Goal: Task Accomplishment & Management: Complete application form

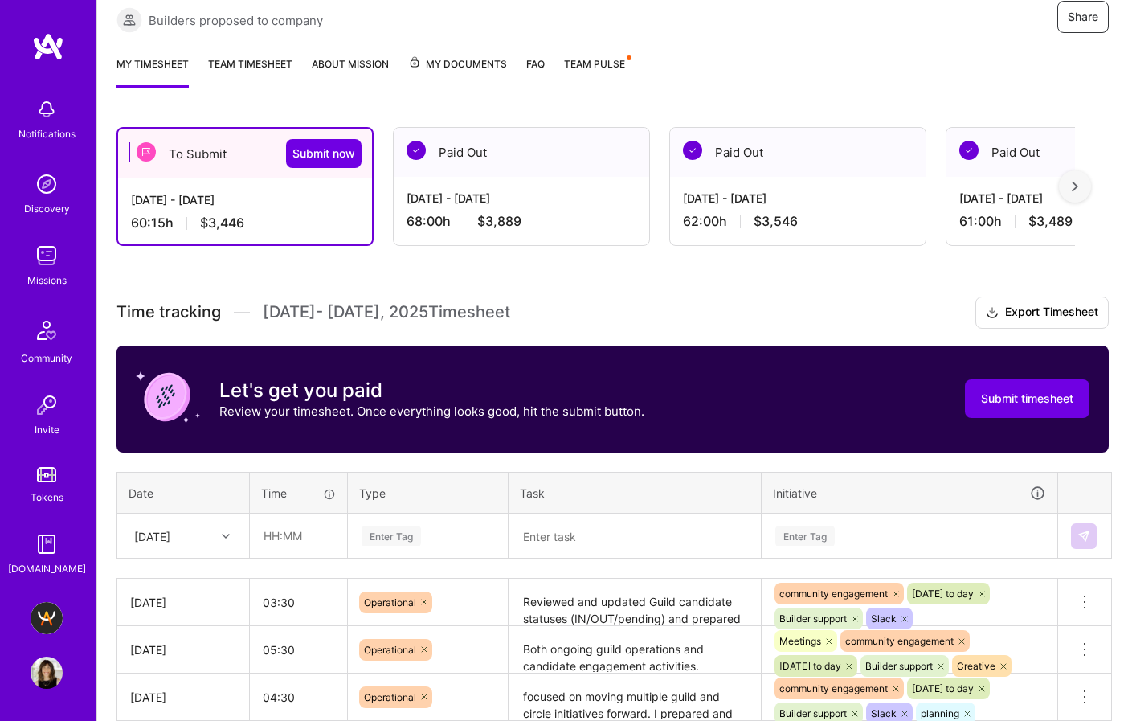
scroll to position [259, 0]
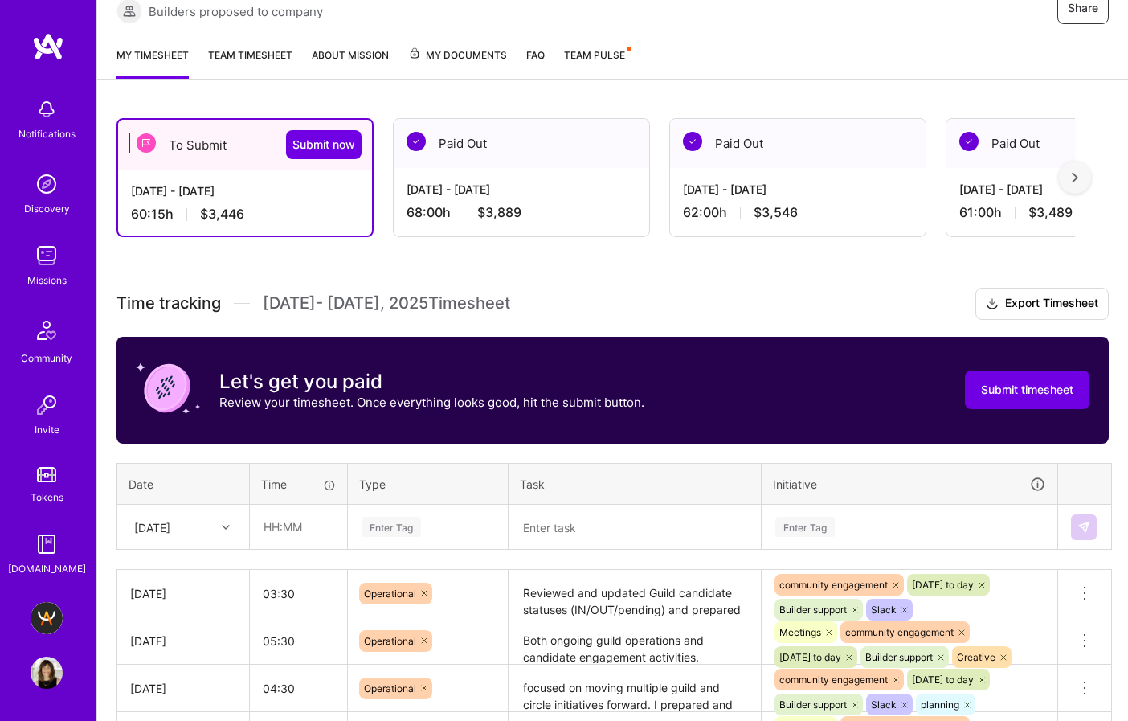
click at [200, 513] on div "[DATE]" at bounding box center [170, 526] width 89 height 27
click at [276, 505] on input "text" at bounding box center [299, 526] width 96 height 43
type input "01:45"
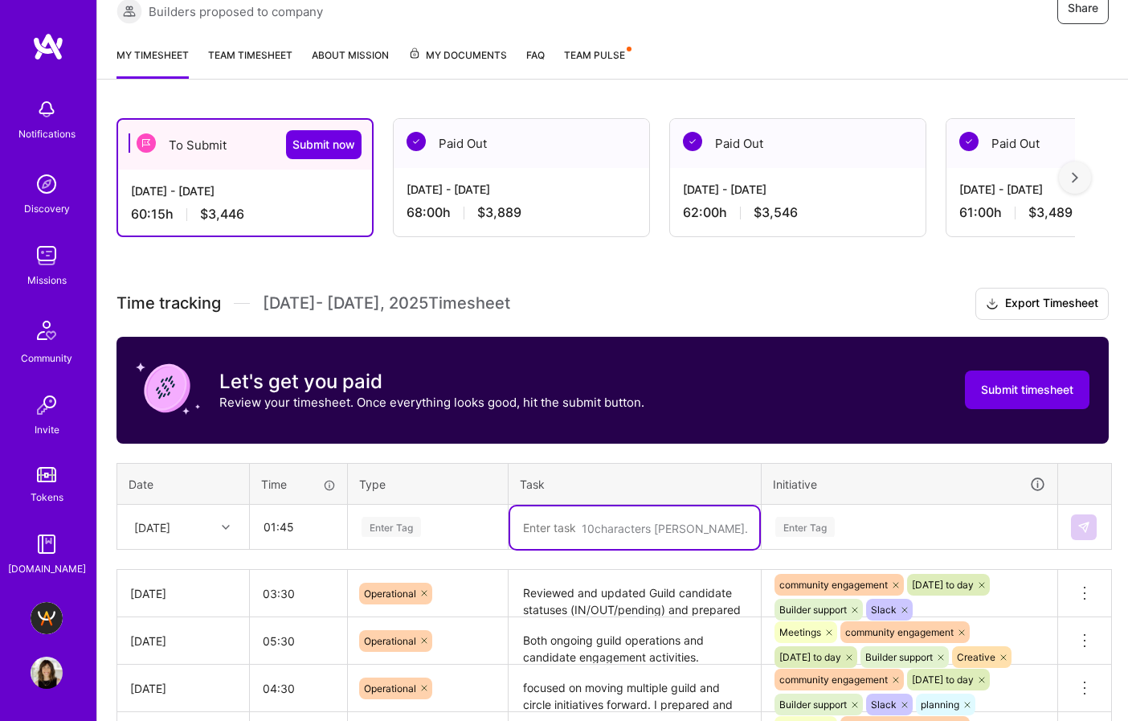
click at [598, 506] on textarea at bounding box center [634, 527] width 249 height 43
paste textarea "guild interviews and handling ongoing builder communications — ensuring timely …"
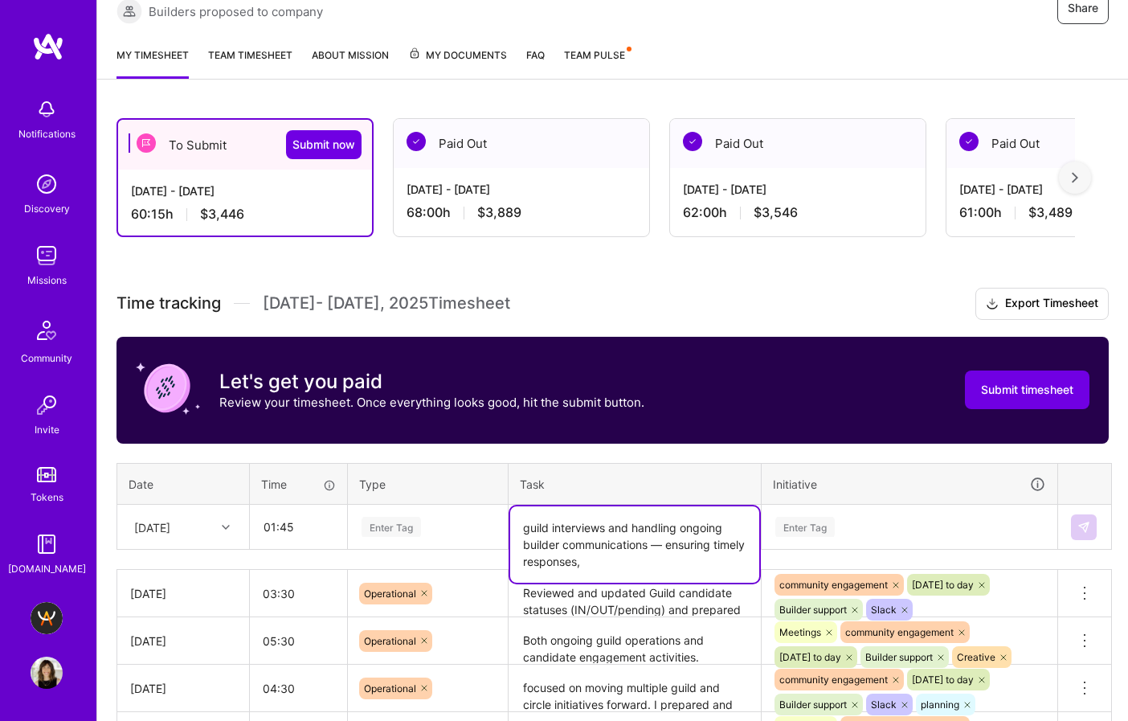
click at [662, 506] on textarea "guild interviews and handling ongoing builder communications — ensuring timely …" at bounding box center [634, 544] width 249 height 76
click at [658, 506] on textarea "guild interviews and handling ongoing builder communications ensuring timely re…" at bounding box center [634, 544] width 249 height 76
click at [639, 506] on textarea "guild interviews and ongoing builder communications ensuring timely responses," at bounding box center [634, 544] width 249 height 76
drag, startPoint x: 615, startPoint y: 465, endPoint x: 689, endPoint y: 488, distance: 78.0
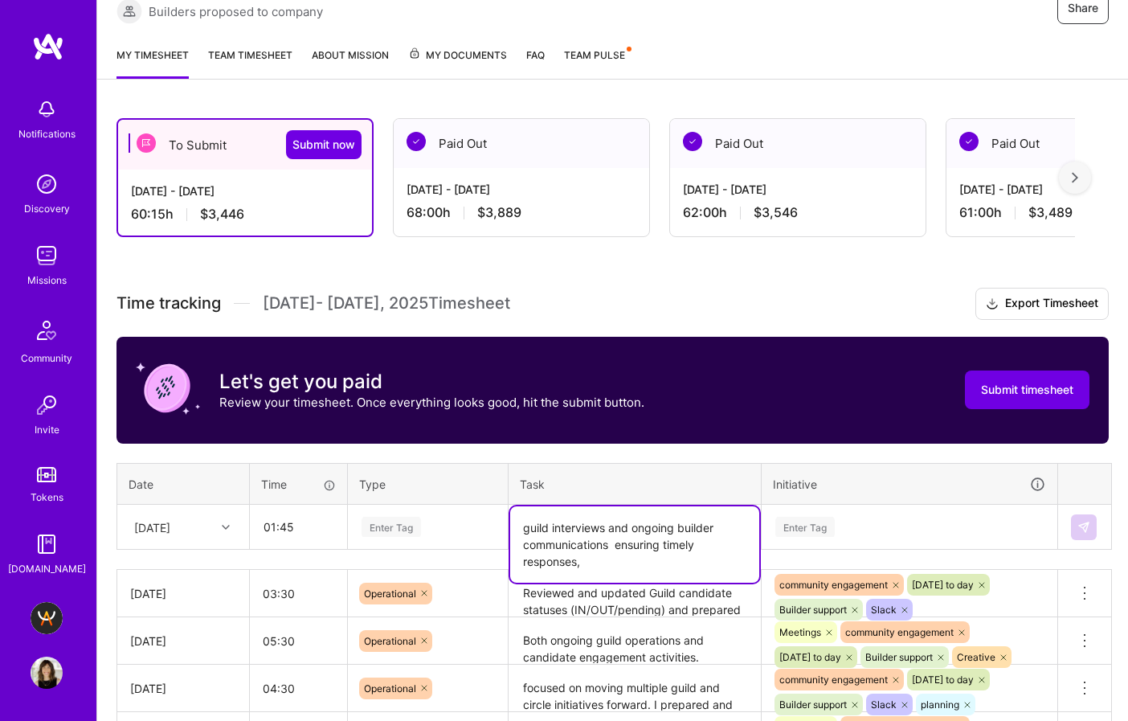
click at [689, 506] on textarea "guild interviews and ongoing builder communications ensuring timely responses," at bounding box center [634, 544] width 249 height 76
type textarea "guild interviews and ongoing builder communications"
click at [406, 514] on div "Enter Tag" at bounding box center [391, 526] width 59 height 25
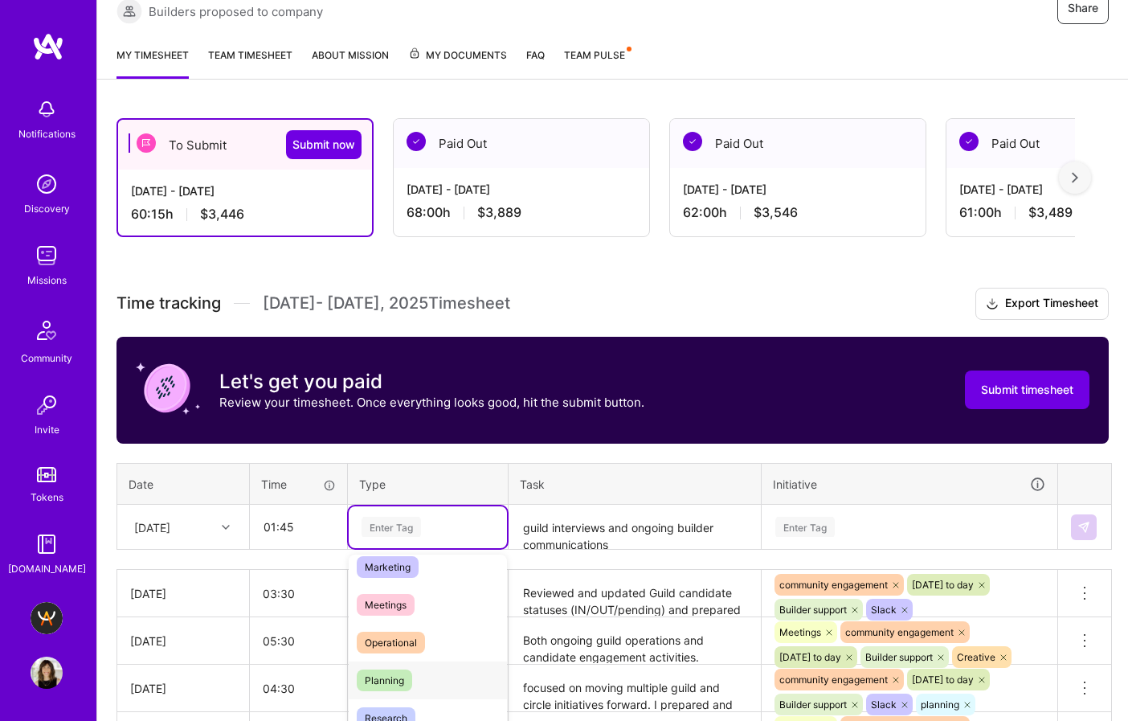
scroll to position [257, 0]
click at [422, 614] on span "Operational" at bounding box center [391, 625] width 68 height 22
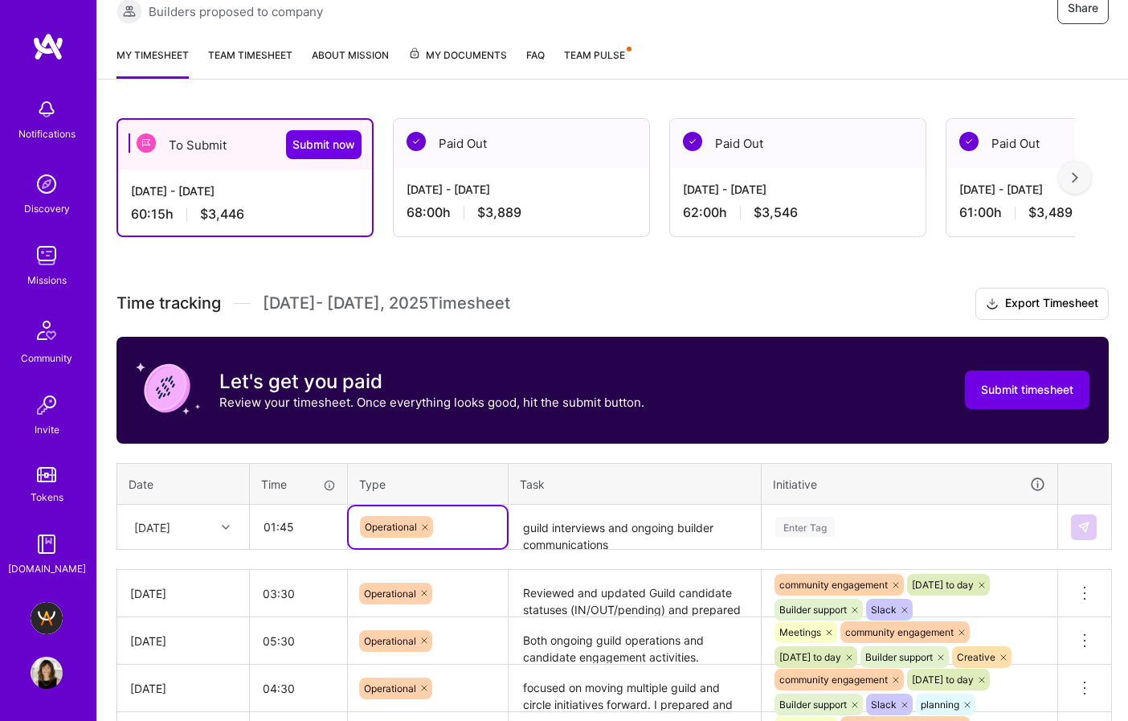
click at [861, 506] on div "Enter Tag" at bounding box center [909, 527] width 294 height 42
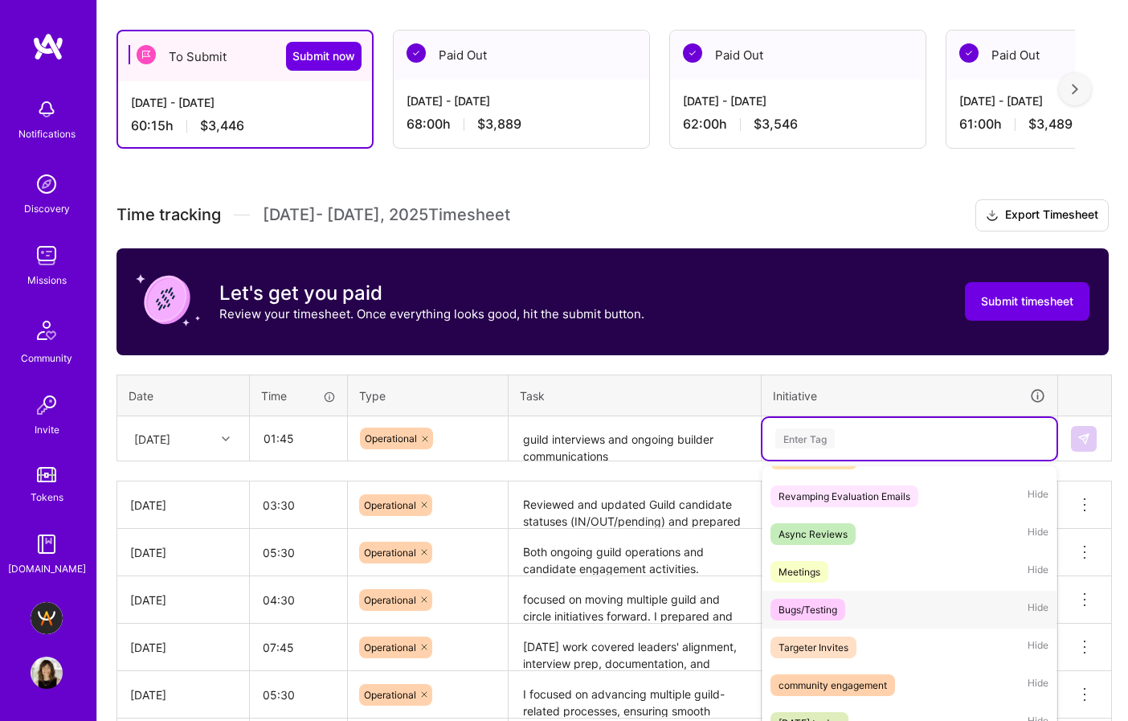
scroll to position [146, 0]
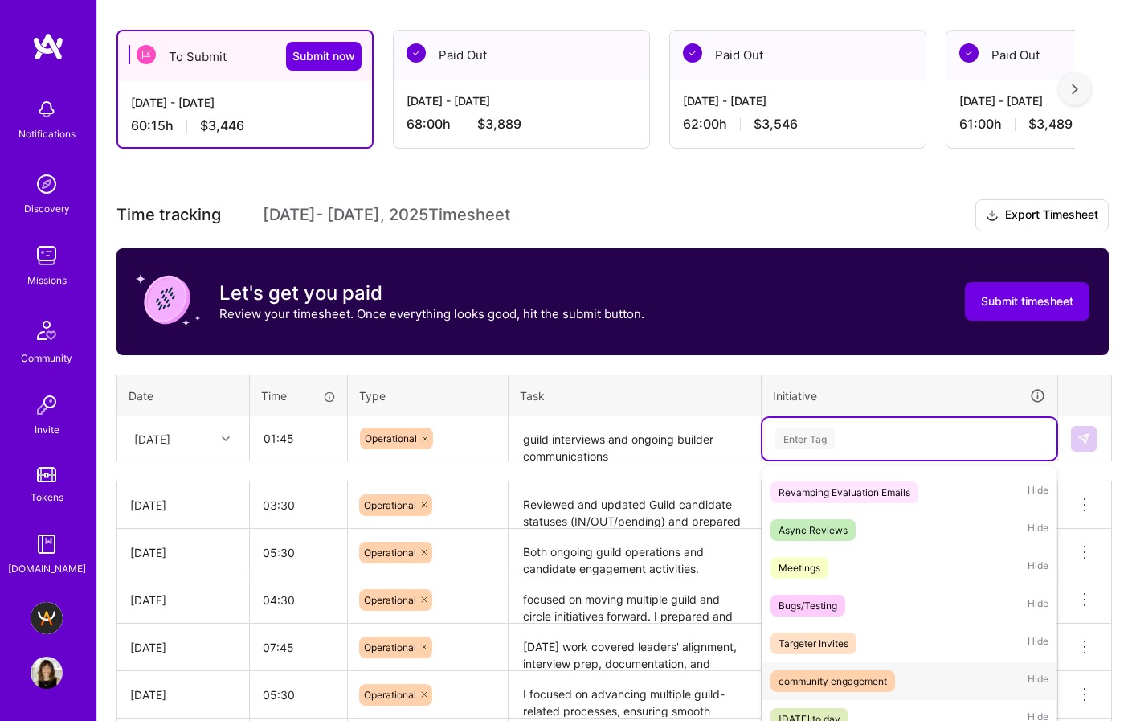
click at [864, 672] on div "community engagement" at bounding box center [832, 680] width 108 height 17
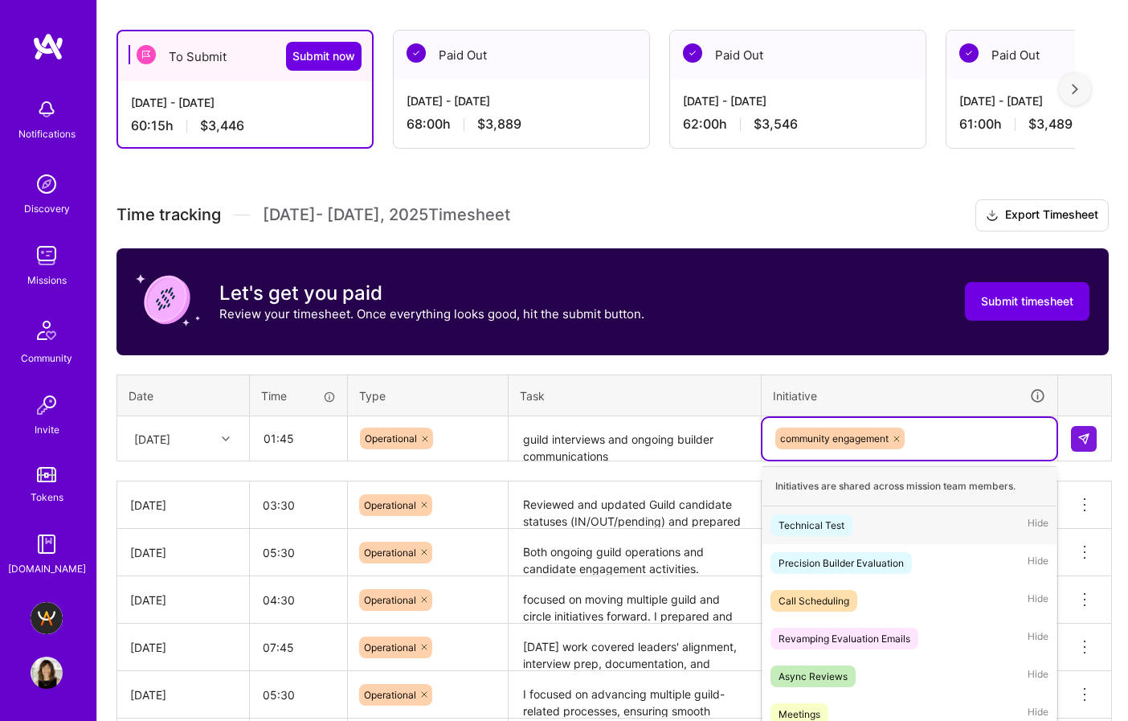
click at [955, 426] on div "community engagement" at bounding box center [910, 438] width 272 height 25
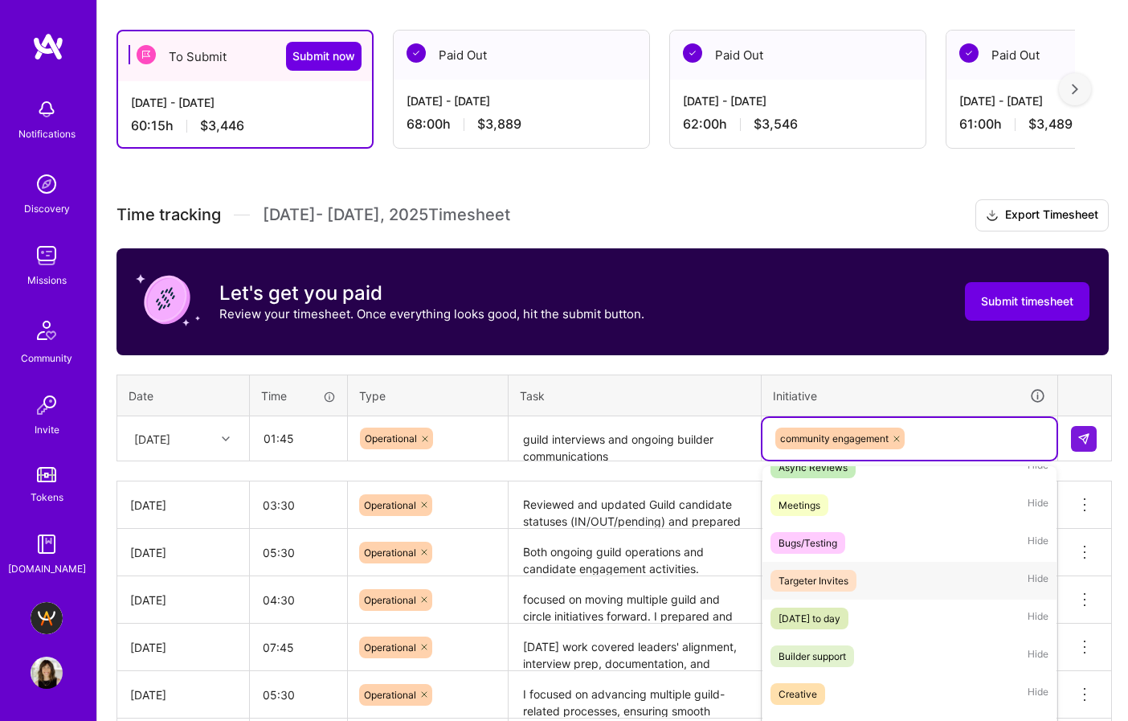
scroll to position [212, 0]
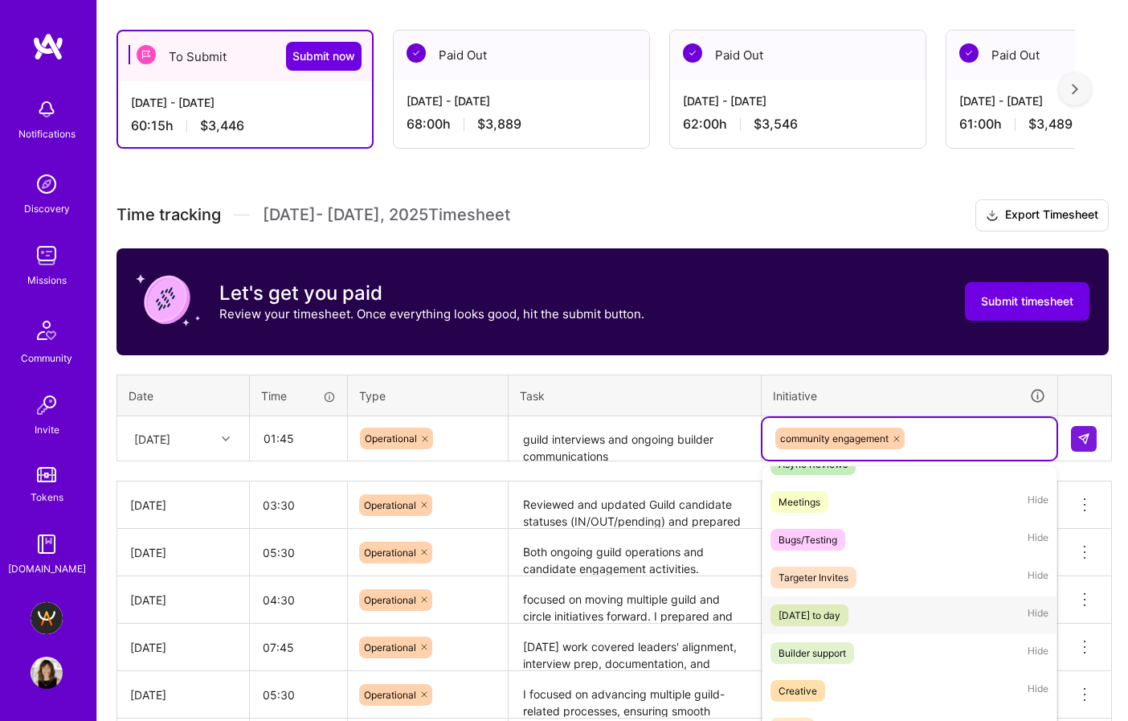
click at [848, 604] on span "[DATE] to day" at bounding box center [809, 615] width 78 height 22
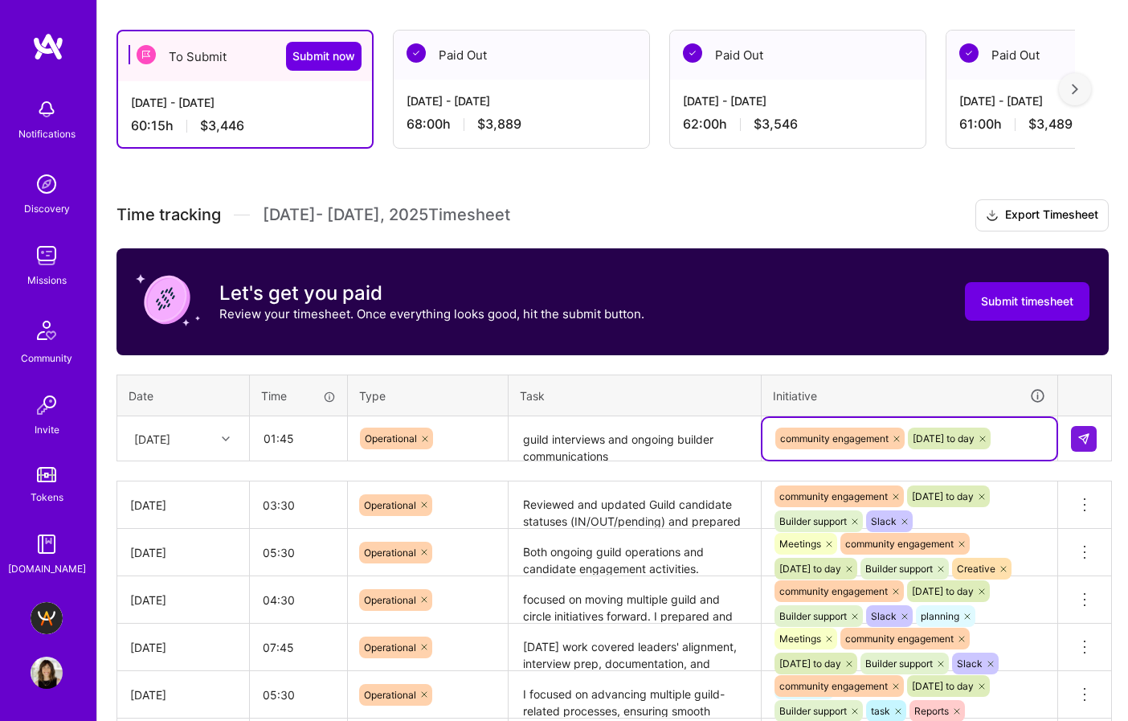
click at [1036, 426] on div "community engagement [DATE] to day" at bounding box center [910, 438] width 272 height 25
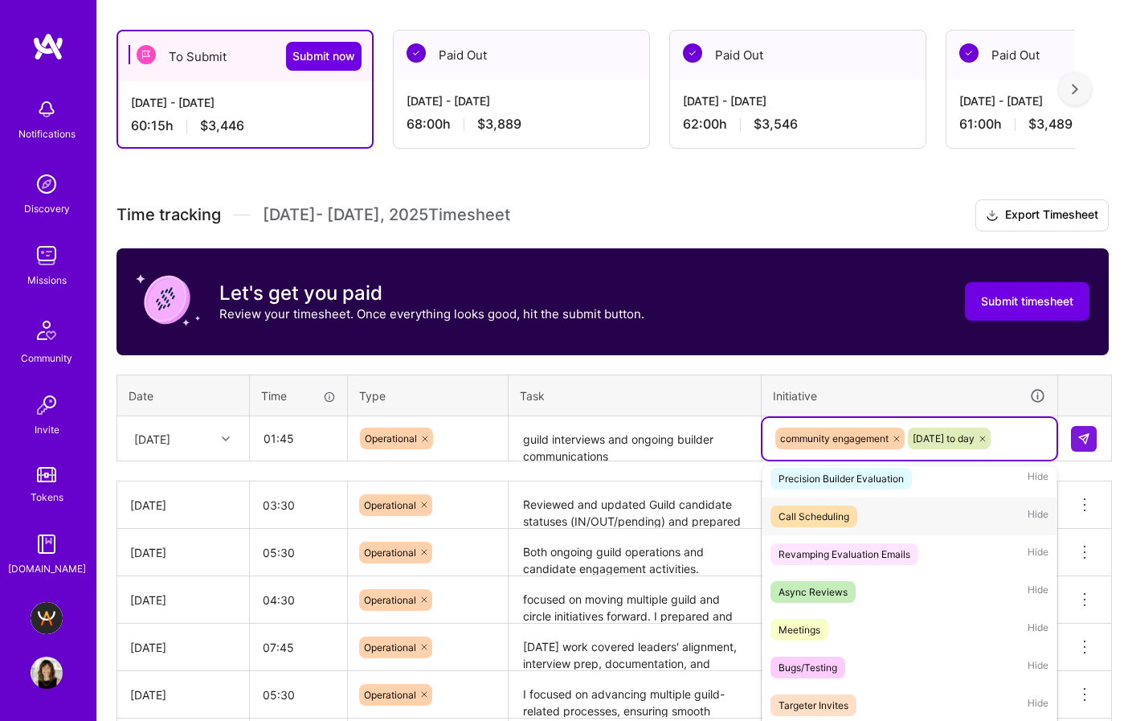
scroll to position [134, 0]
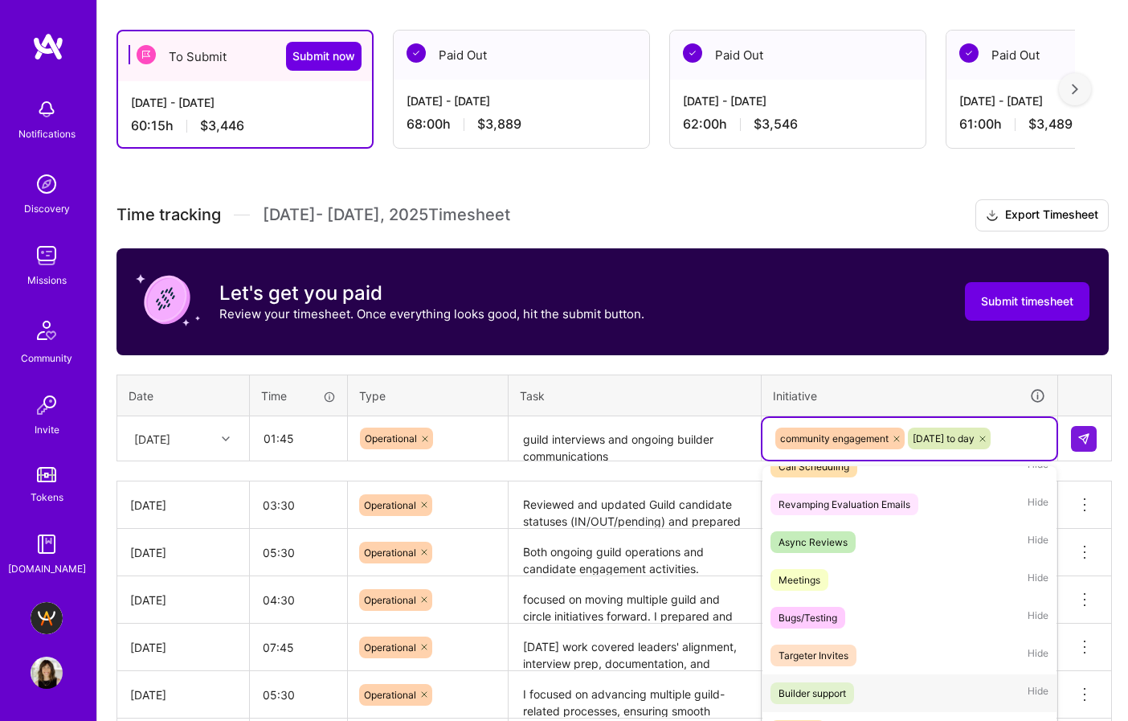
click at [829, 684] on div "Builder support" at bounding box center [811, 692] width 67 height 17
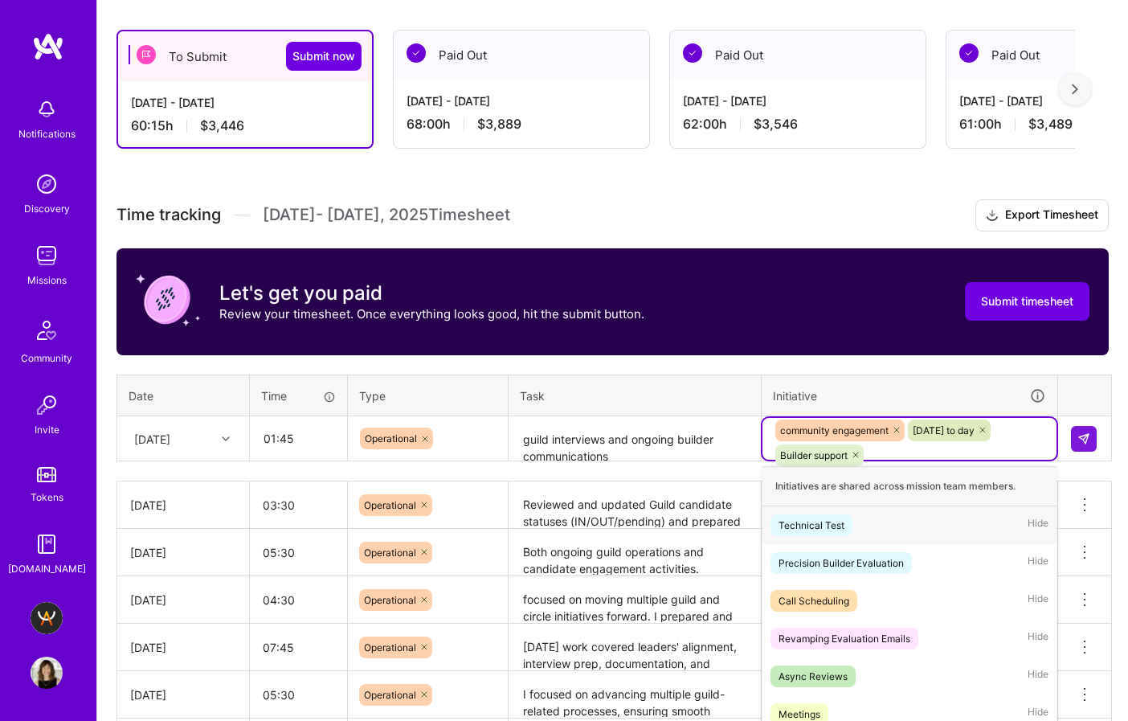
click at [1012, 418] on div "community engagement [DATE] to day Builder support" at bounding box center [910, 443] width 272 height 50
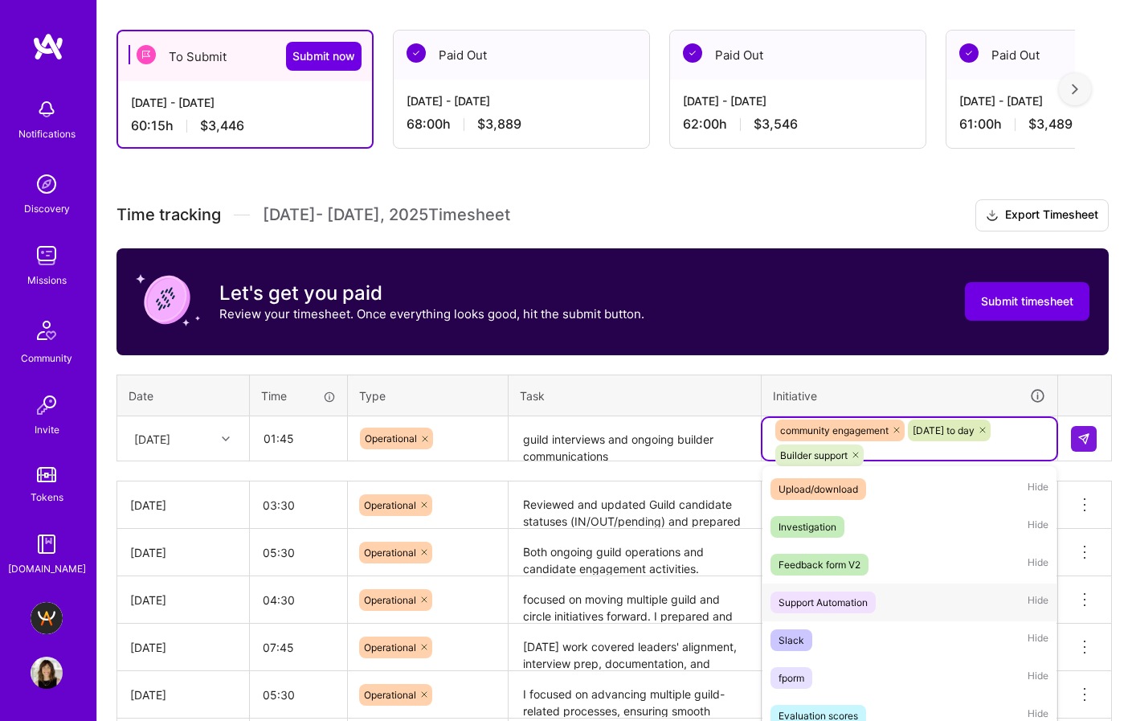
scroll to position [1348, 0]
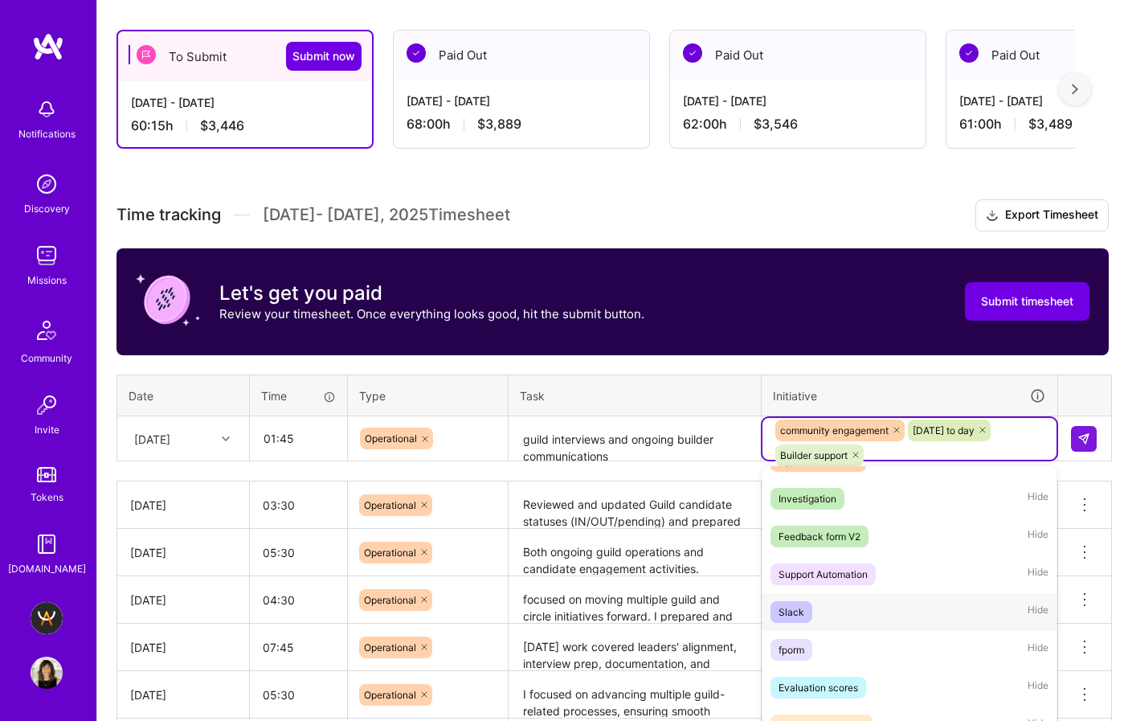
click at [798, 603] on div "Slack" at bounding box center [791, 611] width 26 height 17
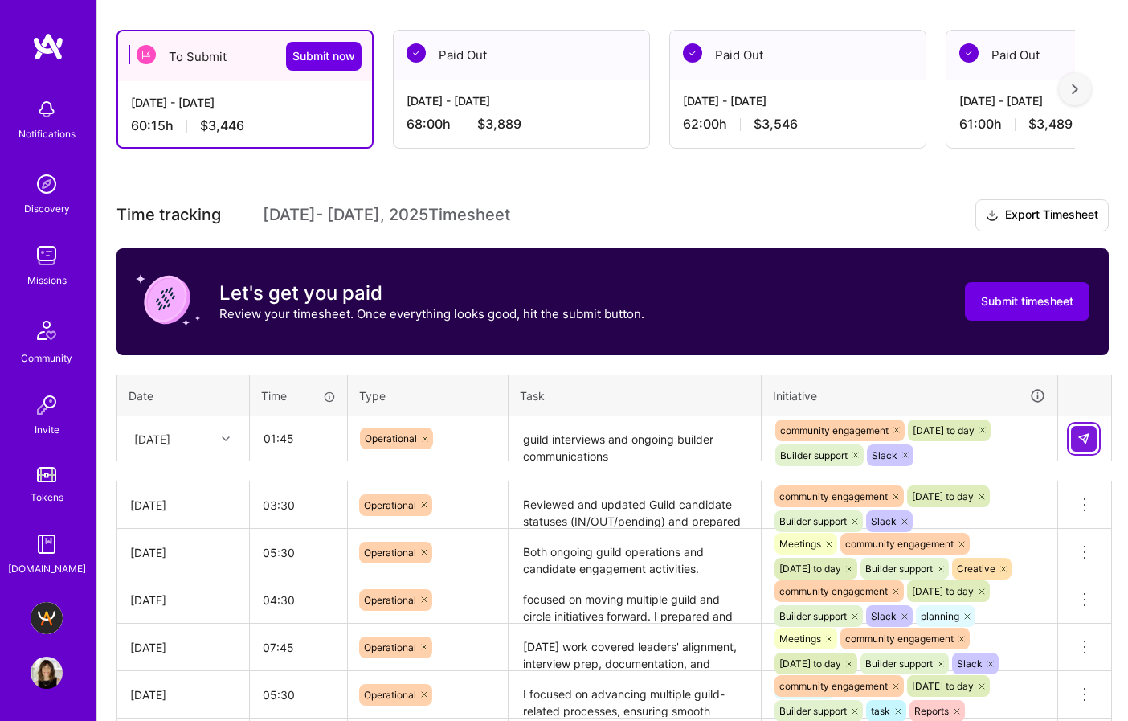
click at [1096, 426] on button at bounding box center [1084, 439] width 26 height 26
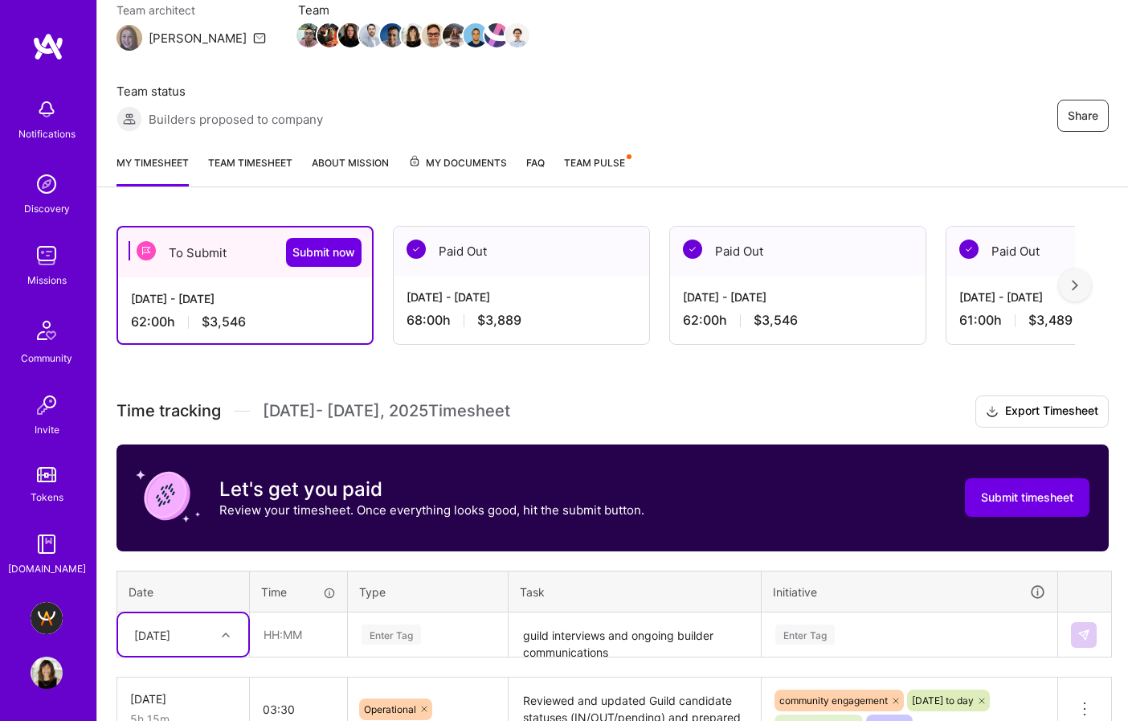
scroll to position [16, 0]
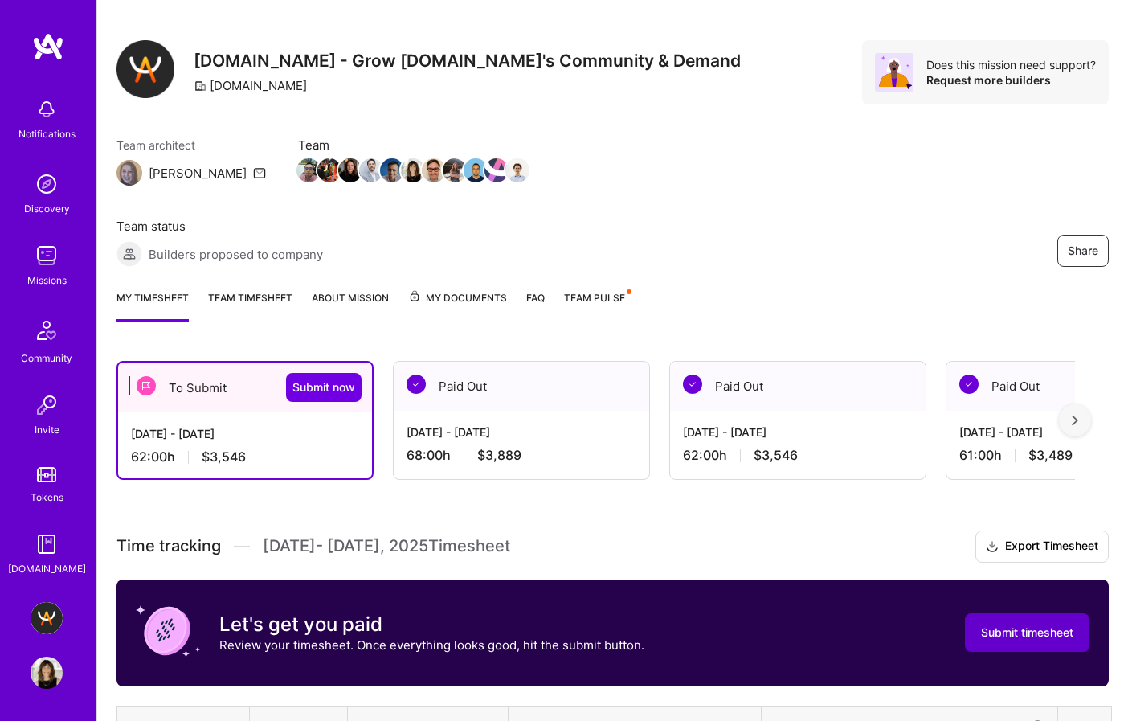
click at [1014, 624] on span "Submit timesheet" at bounding box center [1027, 632] width 92 height 16
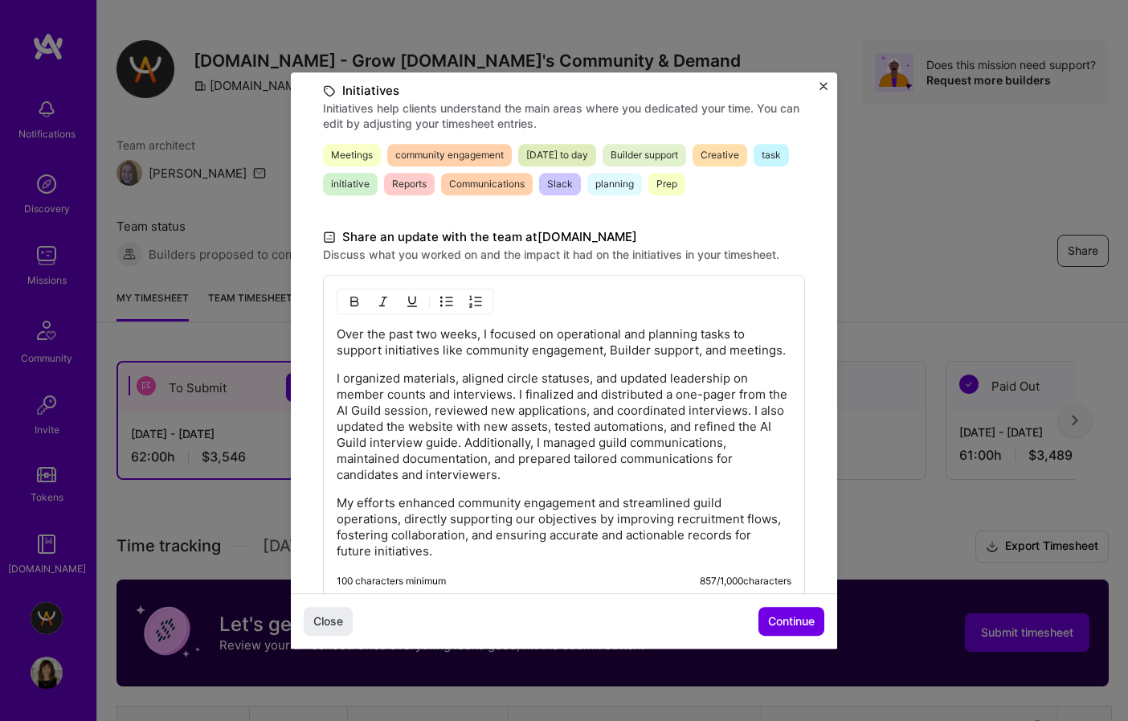
scroll to position [382, 0]
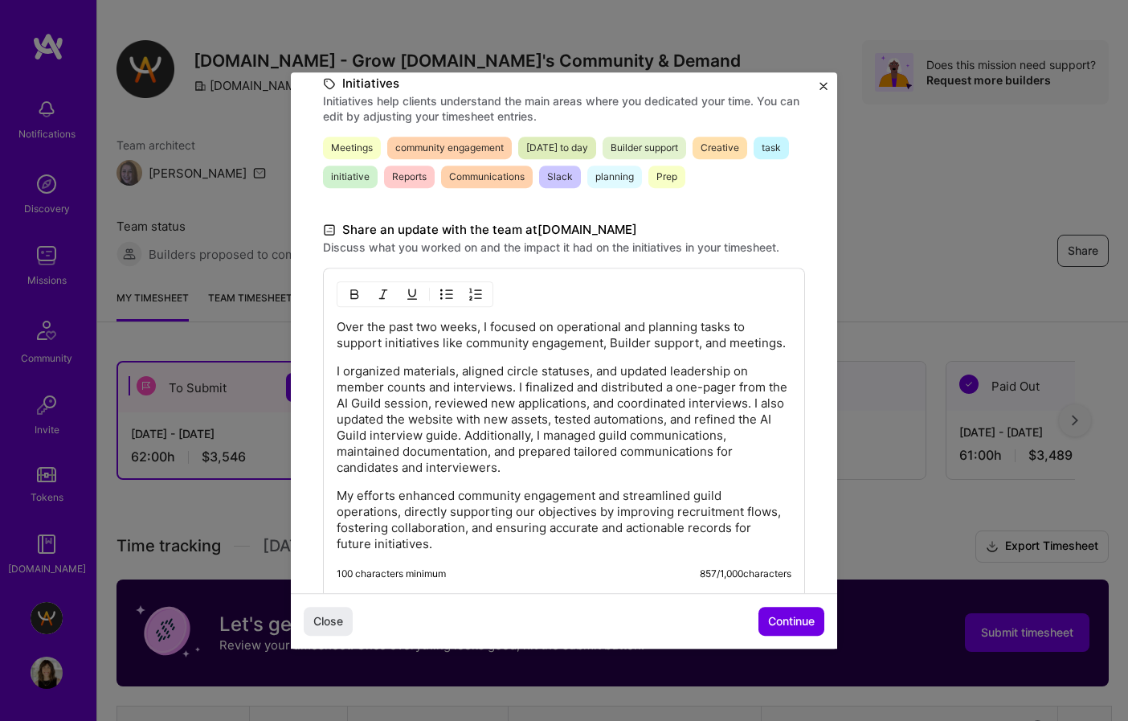
click at [548, 343] on p "Over the past two weeks, I focused on operational and planning tasks to support…" at bounding box center [564, 335] width 455 height 32
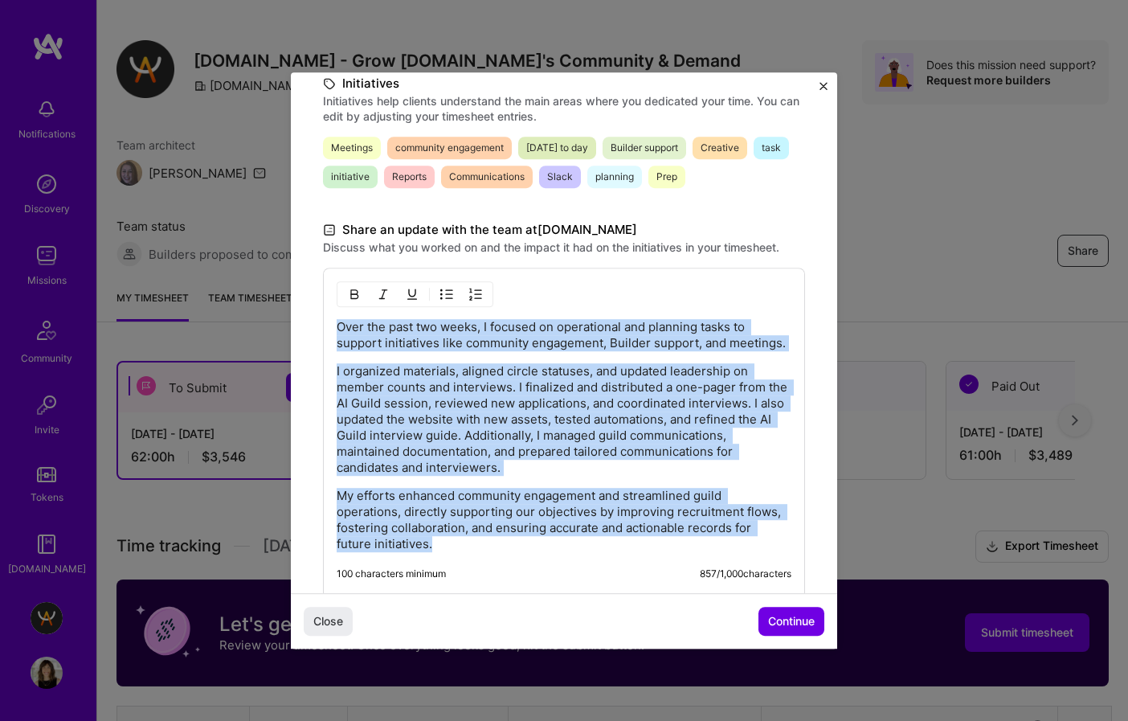
copy div "Over the past two weeks, I focused on operational and planning tasks to support…"
click at [489, 423] on p "I organized materials, aligned circle statuses, and updated leadership on membe…" at bounding box center [564, 419] width 455 height 112
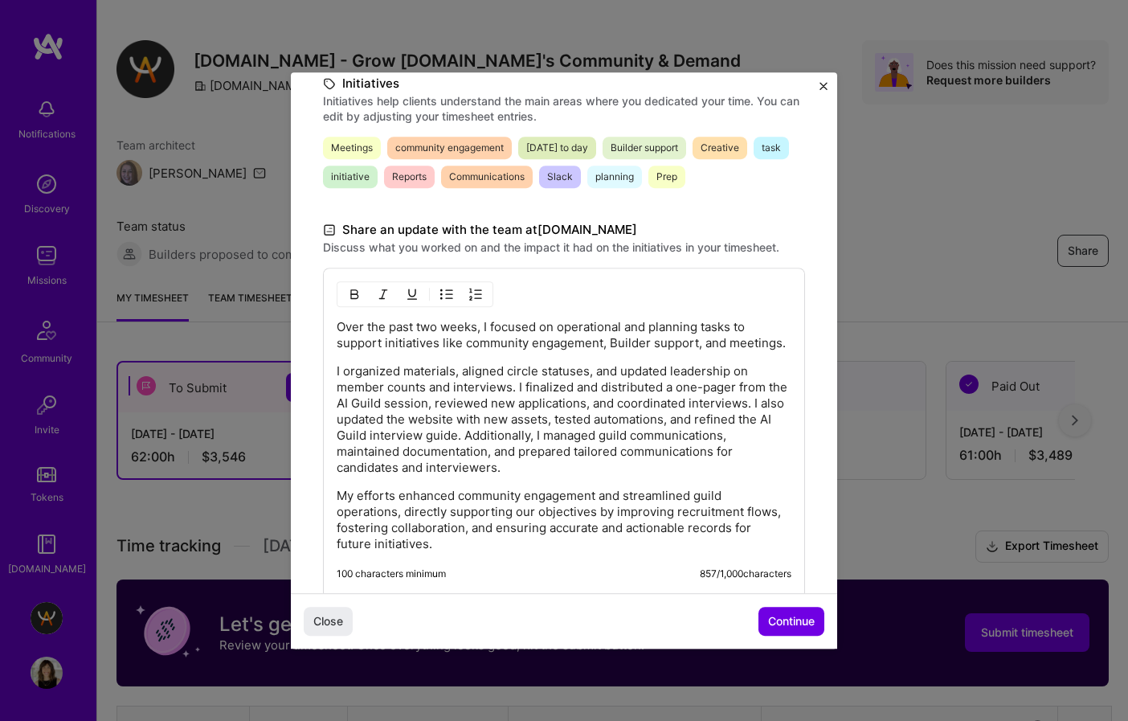
click at [608, 481] on div "Over the past two weeks, I focused on operational and planning tasks to support…" at bounding box center [564, 435] width 455 height 233
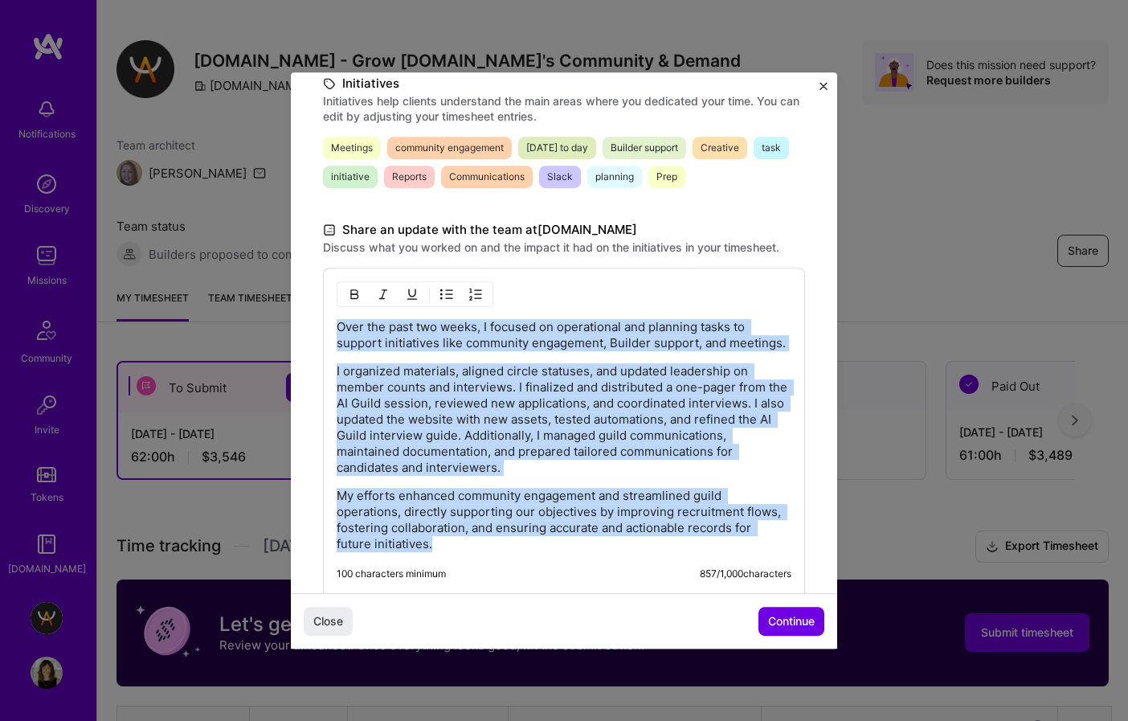
click at [591, 481] on div "Over the past two weeks, I focused on operational and planning tasks to support…" at bounding box center [564, 435] width 455 height 233
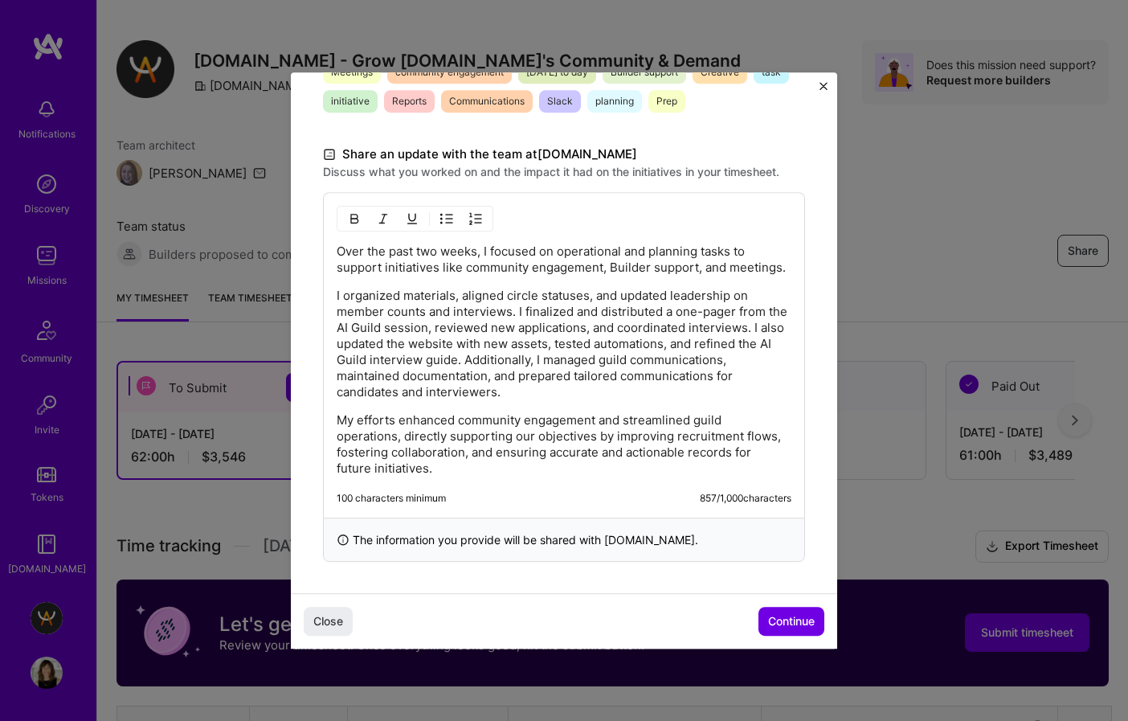
scroll to position [458, 0]
click at [356, 388] on p "I organized materials, aligned circle statuses, and updated leadership on membe…" at bounding box center [564, 343] width 455 height 112
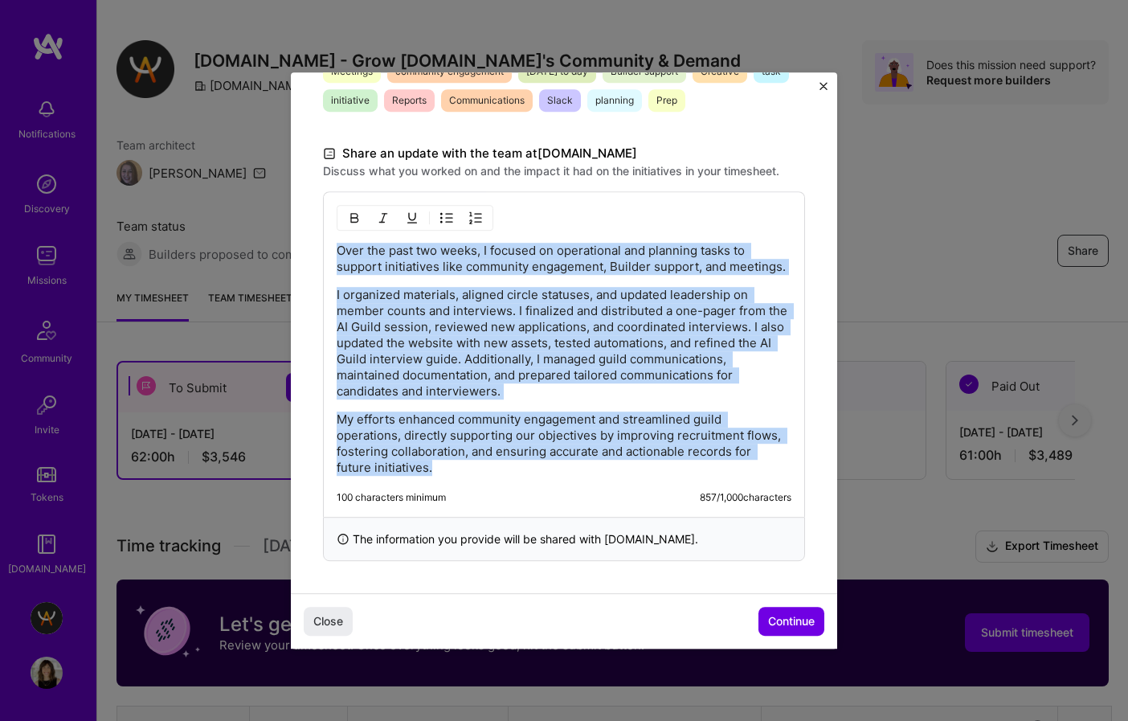
copy div "Over the past two weeks, I focused on operational and planning tasks to support…"
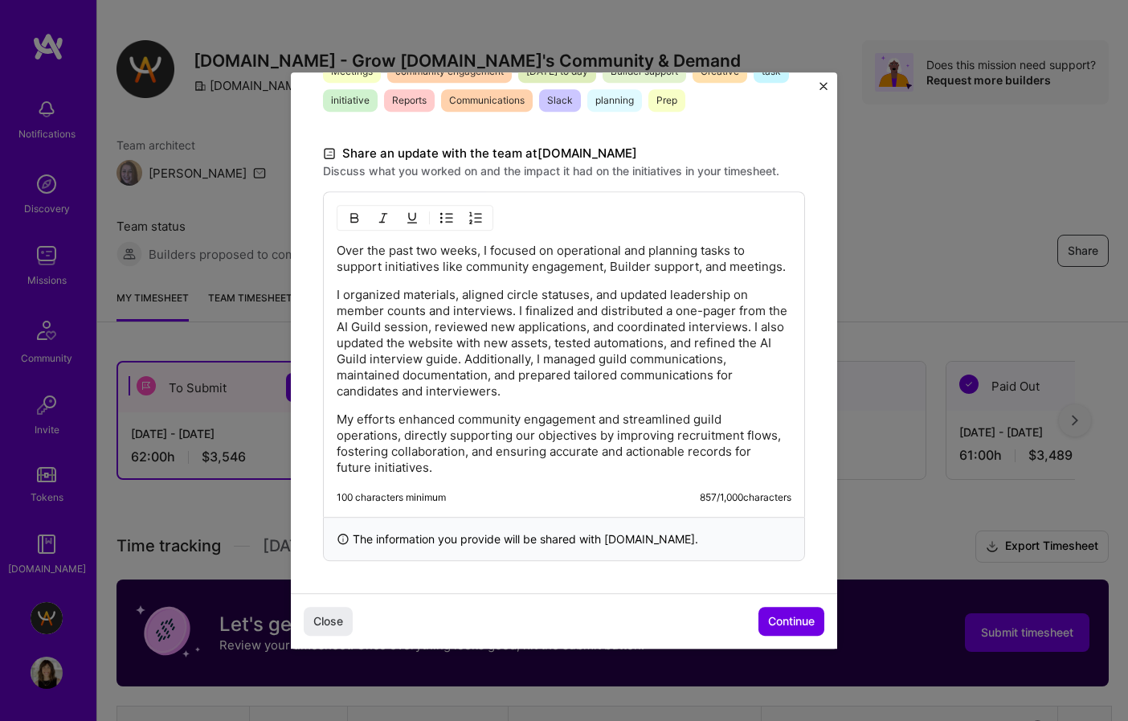
click at [488, 323] on p "I organized materials, aligned circle statuses, and updated leadership on membe…" at bounding box center [564, 343] width 455 height 112
click at [540, 342] on p "I organized materials, aligned circle statuses, and updated leadership on membe…" at bounding box center [564, 343] width 455 height 112
click at [567, 304] on p "I organized materials, aligned circle statuses, and updated leadership on membe…" at bounding box center [564, 343] width 455 height 112
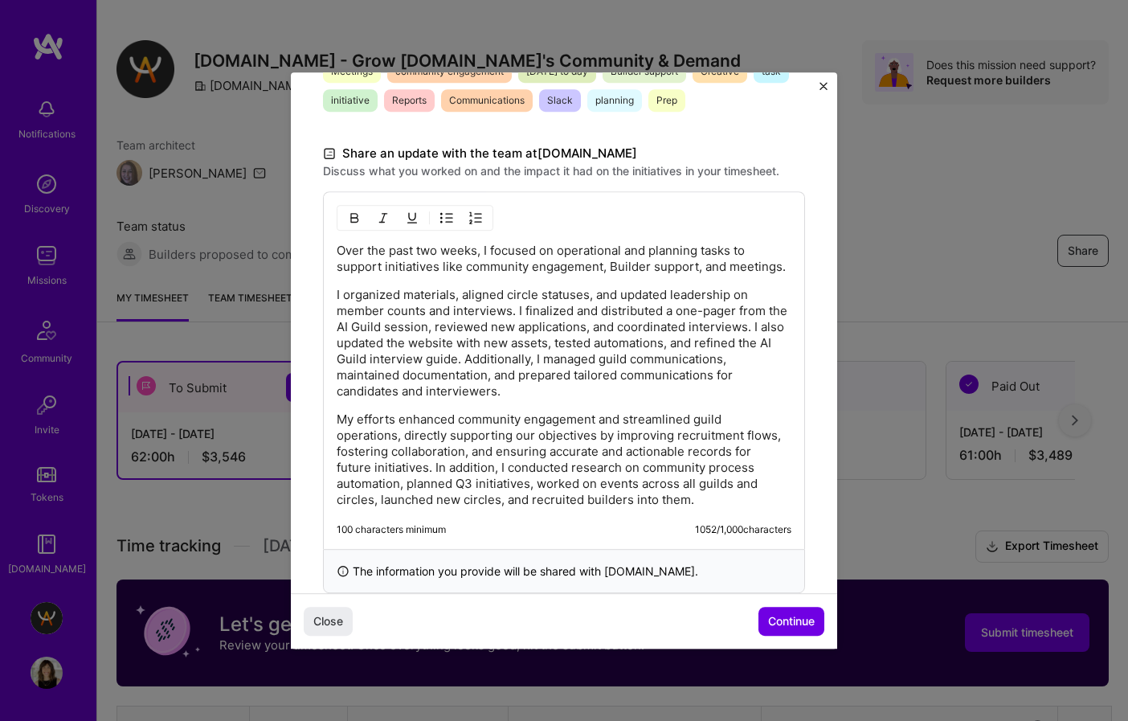
click at [568, 470] on p "My efforts enhanced community engagement and streamlined guild operations, dire…" at bounding box center [564, 459] width 455 height 96
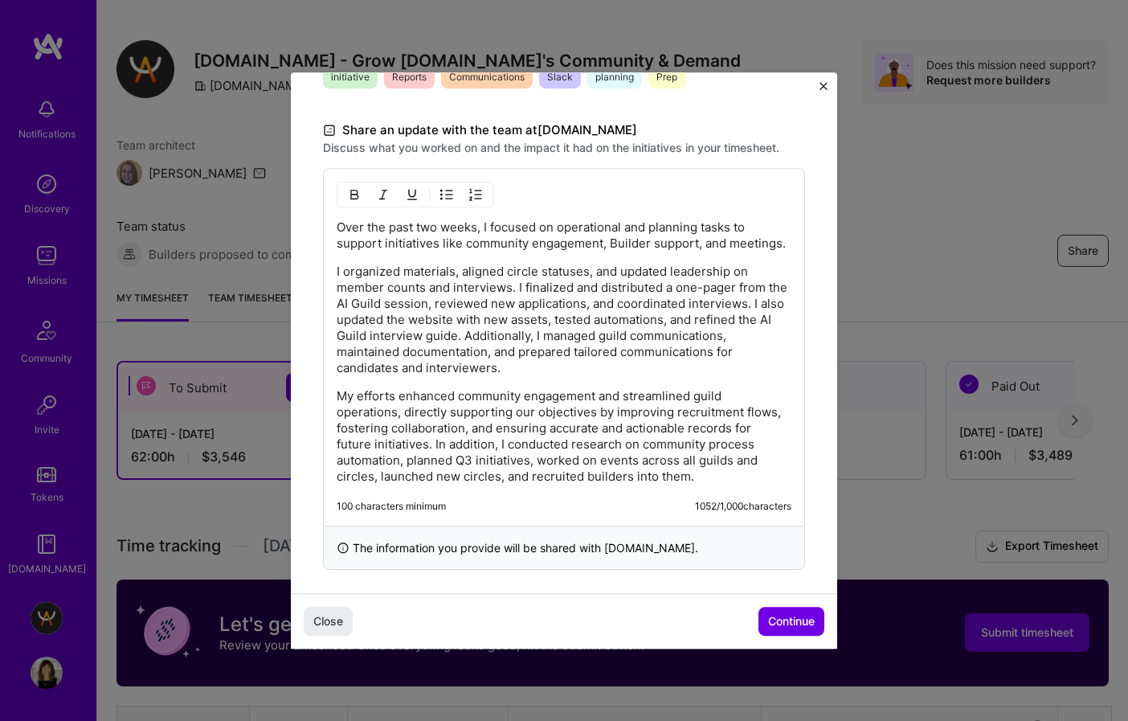
scroll to position [490, 0]
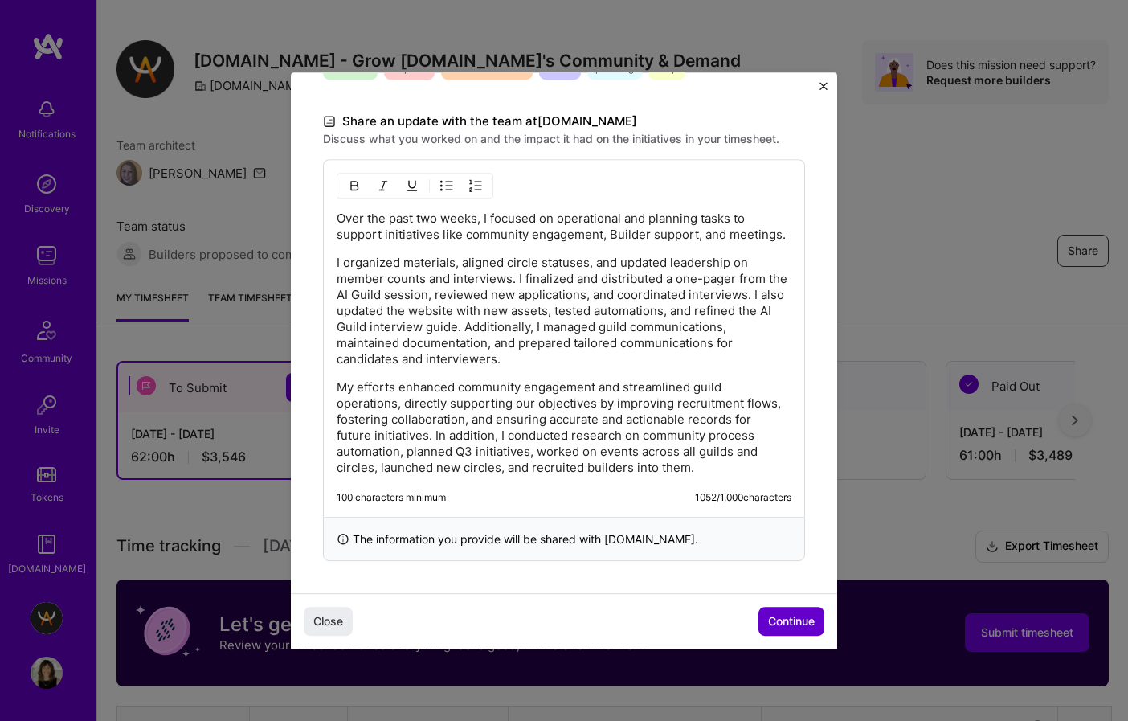
click at [793, 630] on button "Continue" at bounding box center [791, 621] width 66 height 29
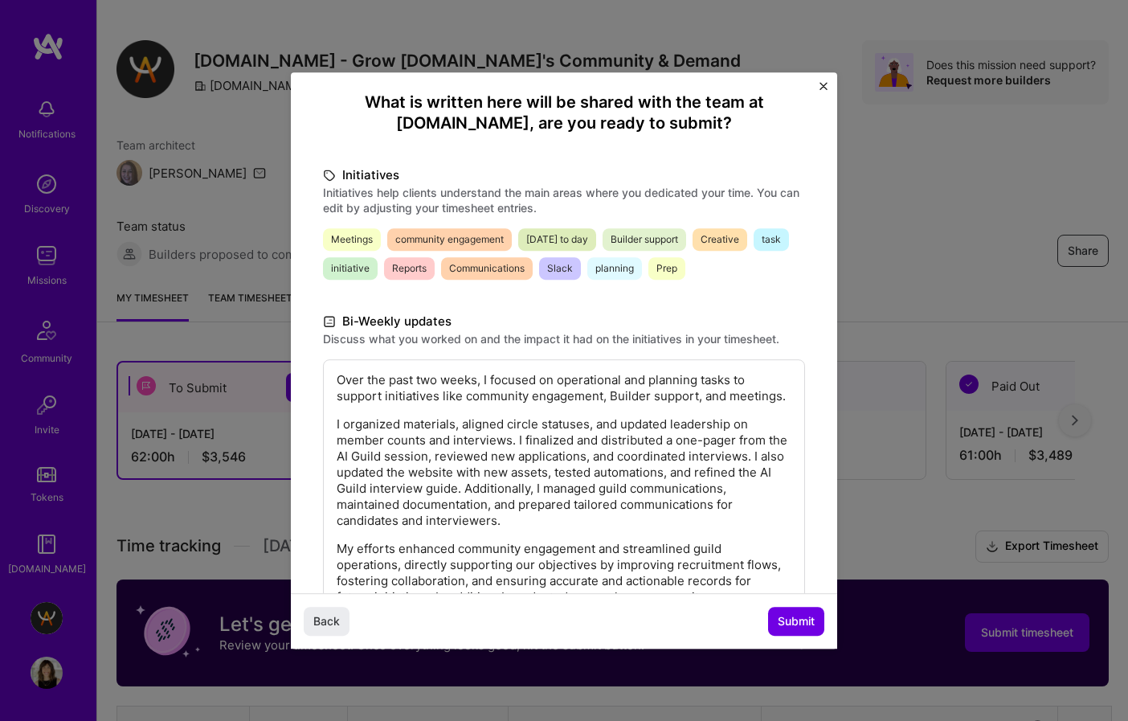
scroll to position [91, 0]
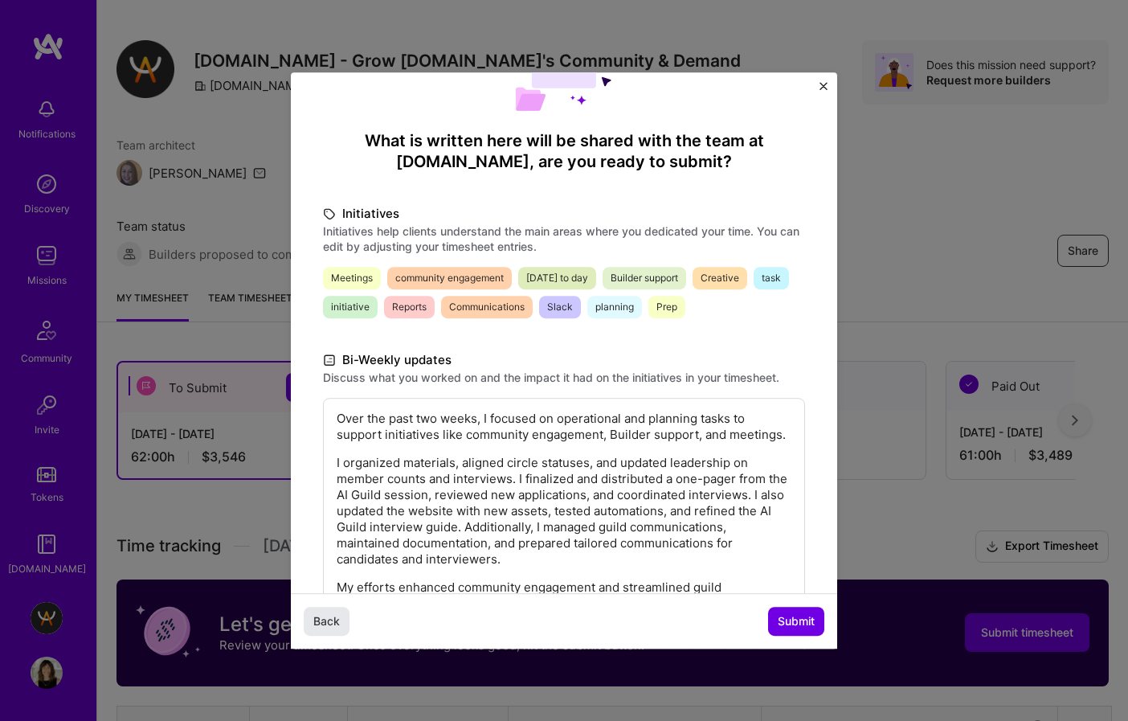
click at [322, 620] on span "Back" at bounding box center [326, 621] width 27 height 16
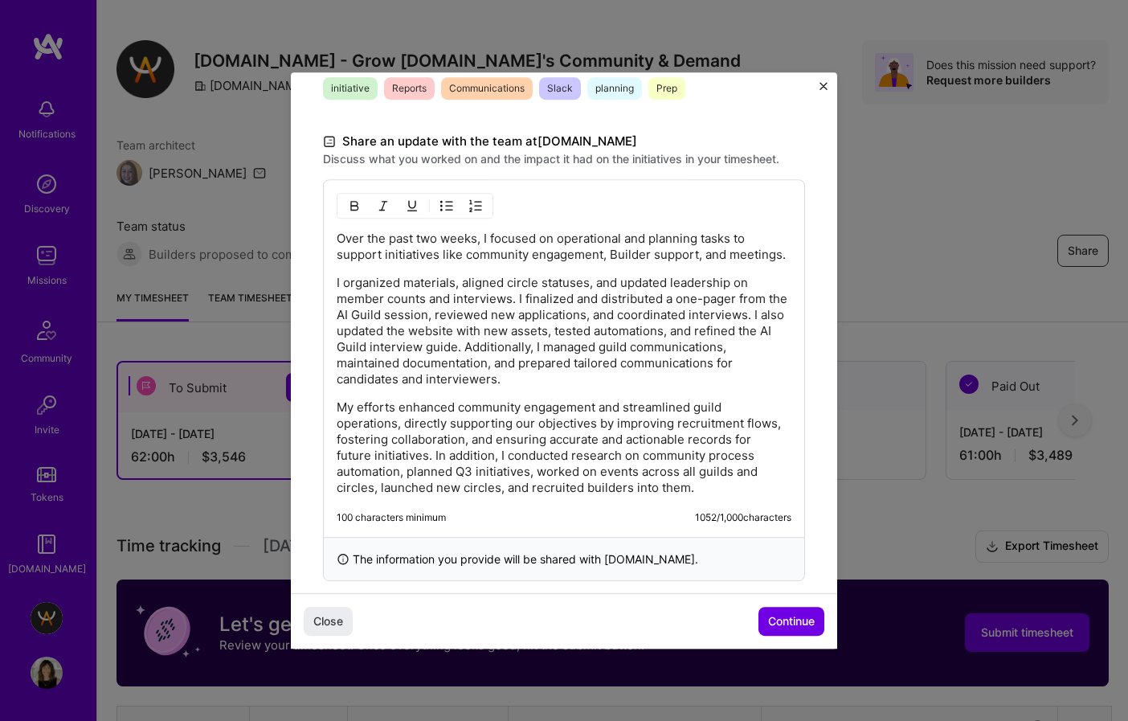
scroll to position [490, 0]
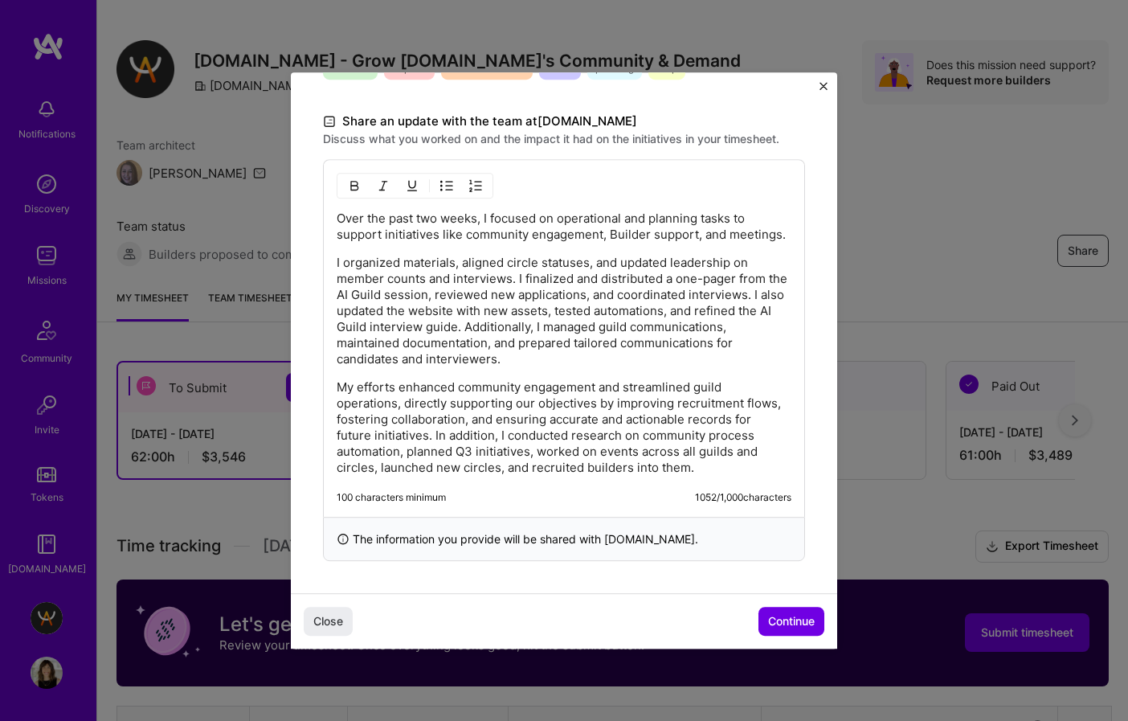
click at [489, 429] on p "My efforts enhanced community engagement and streamlined guild operations, dire…" at bounding box center [564, 427] width 455 height 96
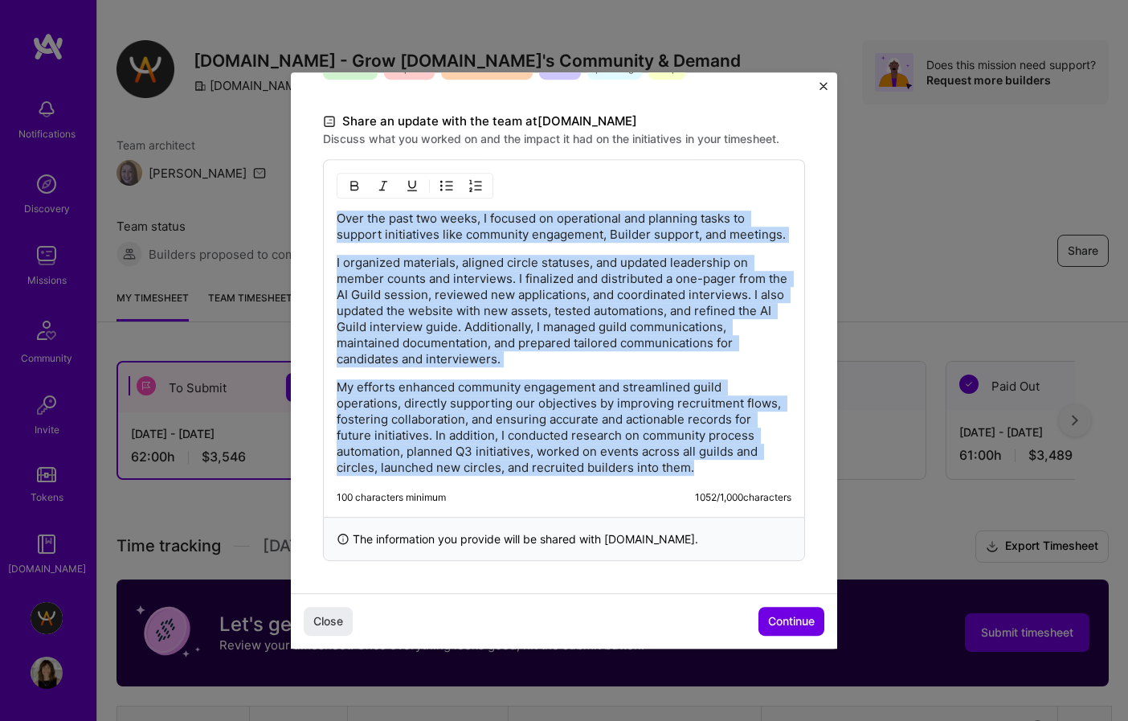
copy div "Over the past two weeks, I focused on operational and planning tasks to support…"
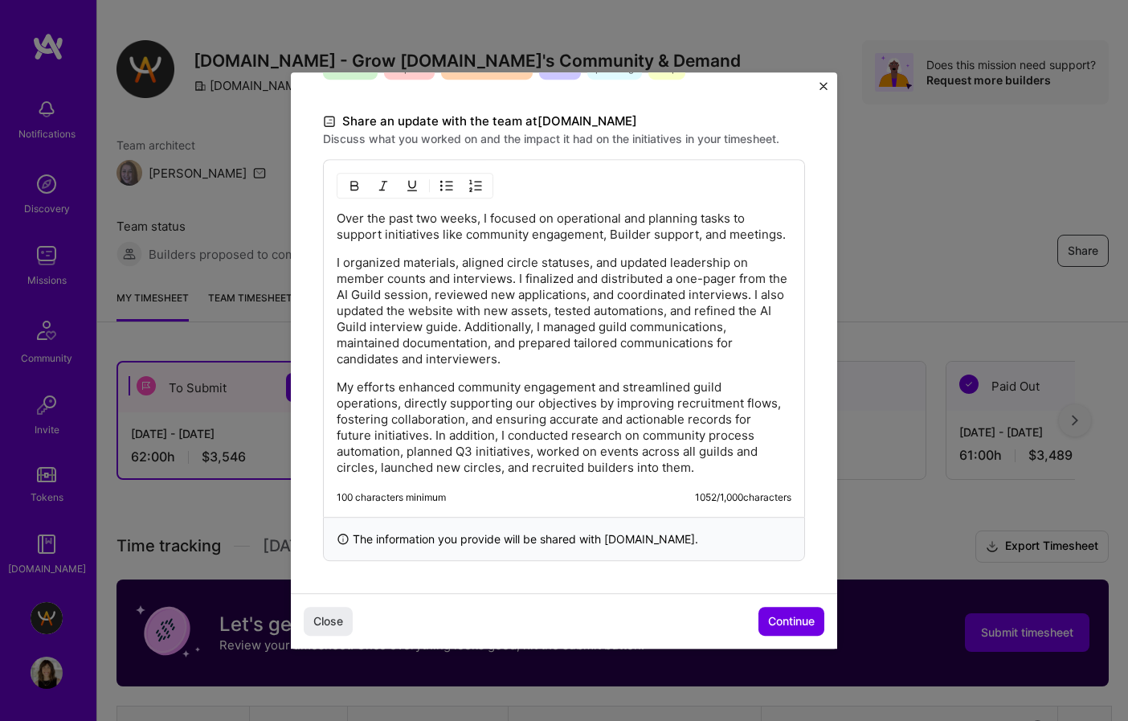
click at [544, 402] on p "My efforts enhanced community engagement and streamlined guild operations, dire…" at bounding box center [564, 427] width 455 height 96
click at [795, 631] on button "Continue" at bounding box center [791, 621] width 66 height 29
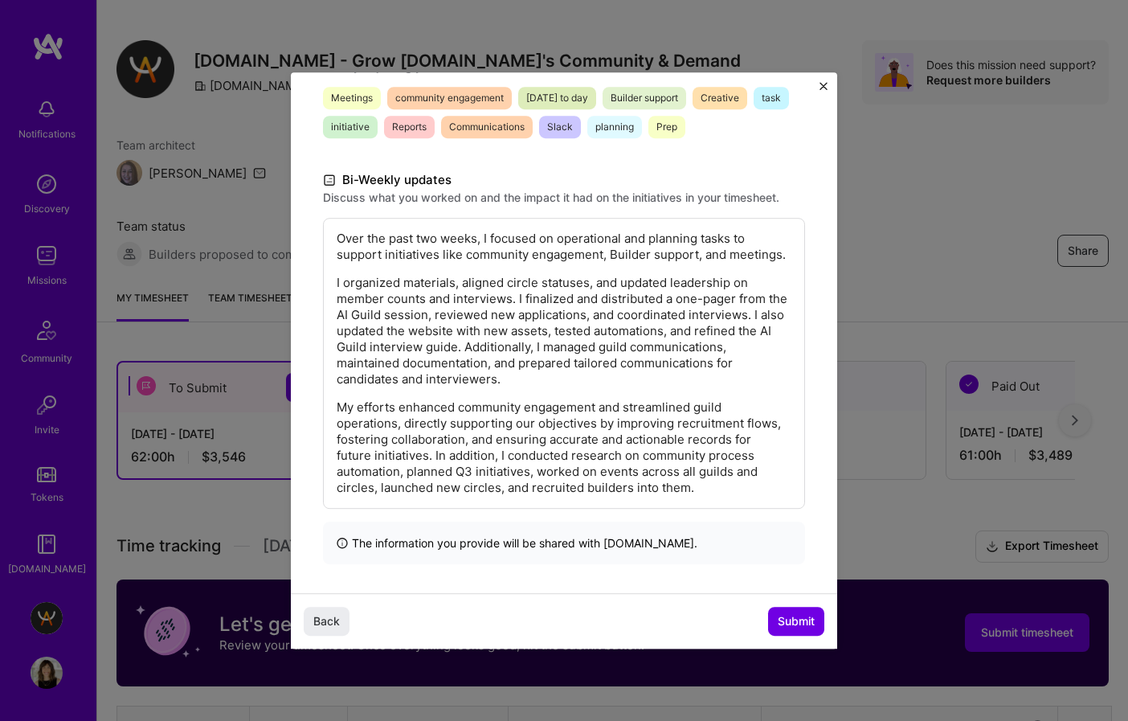
scroll to position [274, 0]
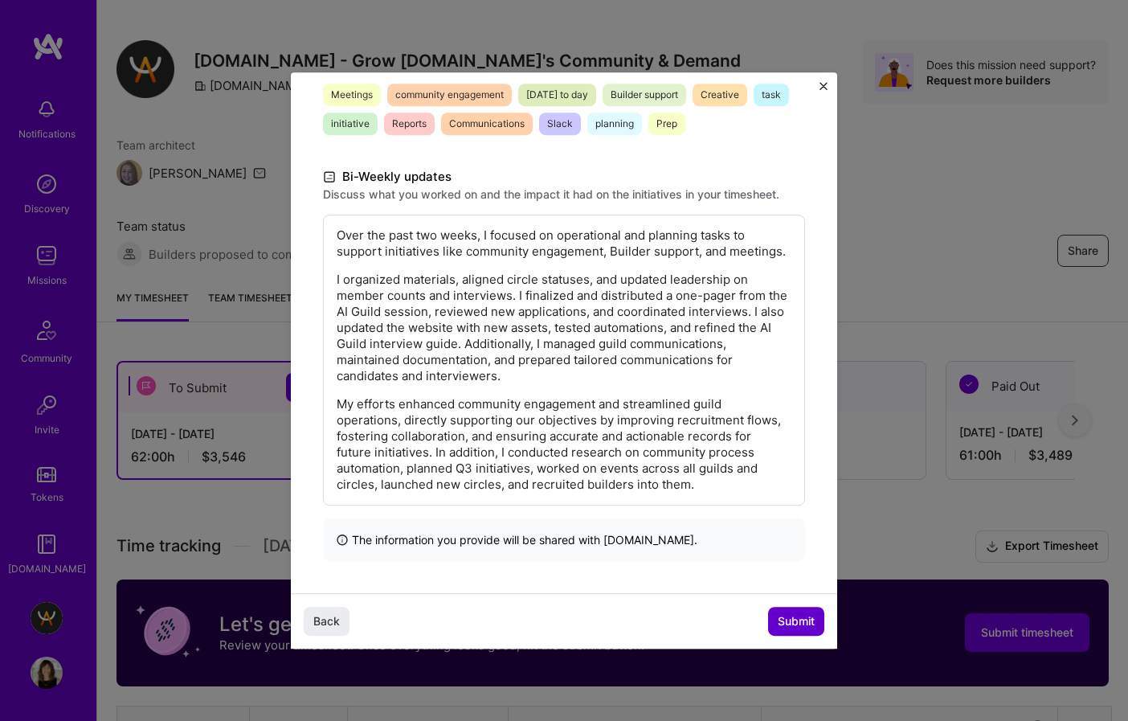
click at [783, 619] on span "Submit" at bounding box center [796, 621] width 37 height 16
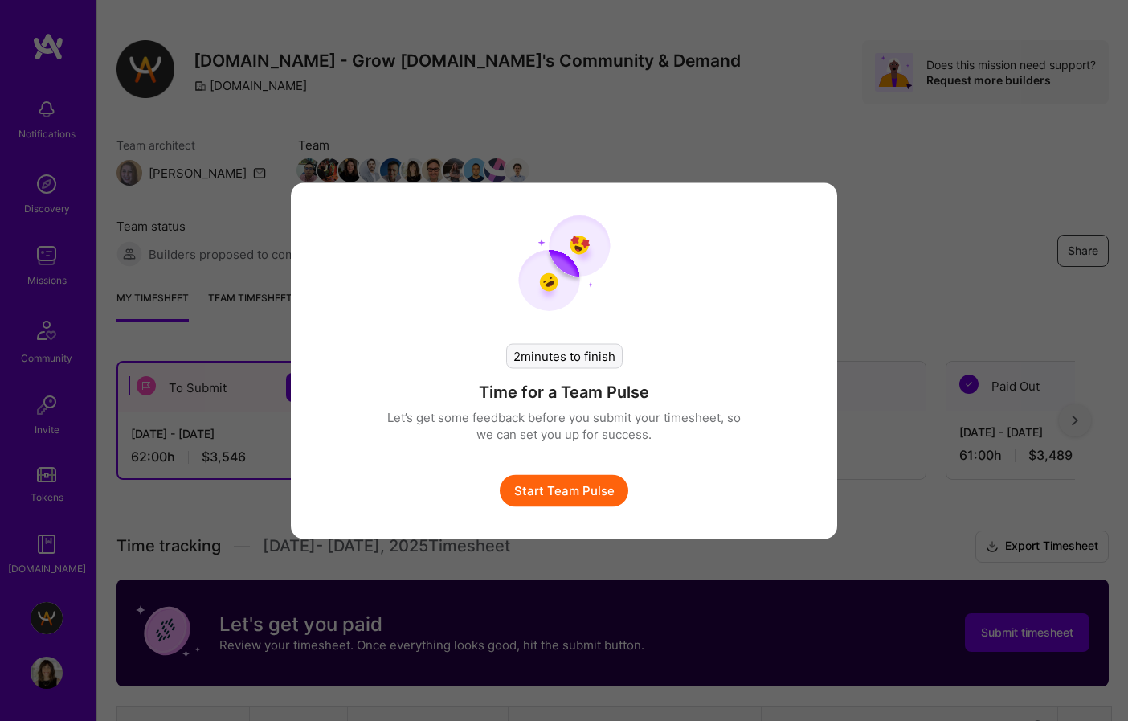
click at [551, 496] on button "Start Team Pulse" at bounding box center [564, 490] width 129 height 32
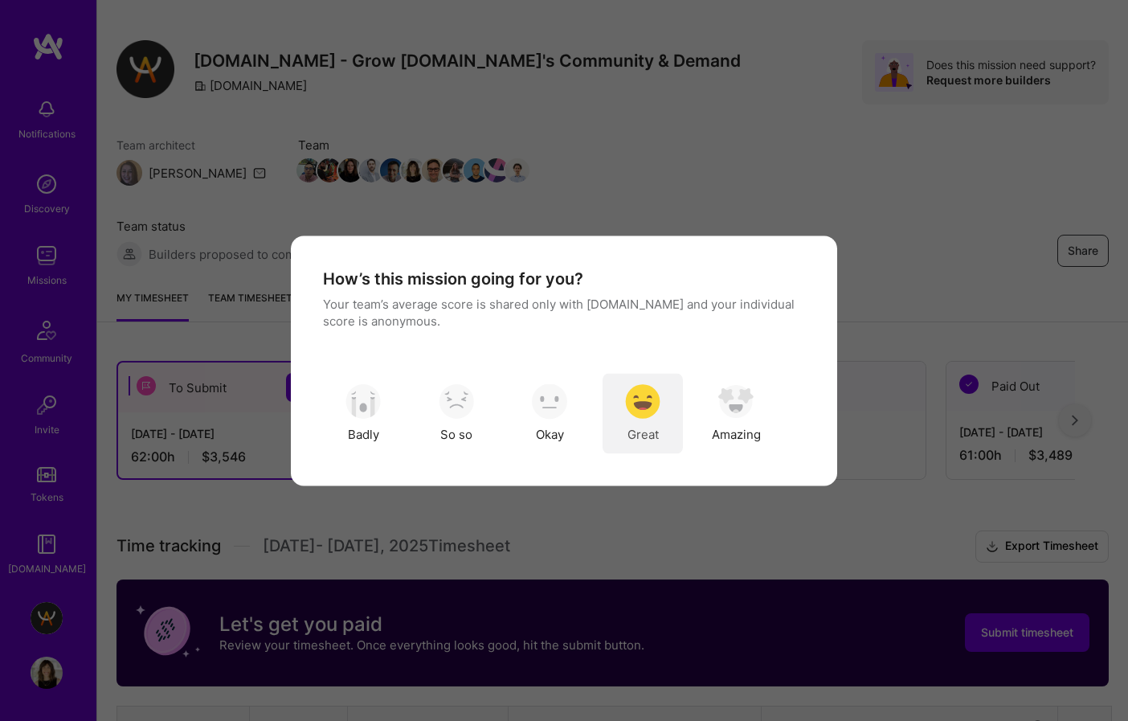
click at [633, 402] on img "modal" at bounding box center [642, 401] width 35 height 35
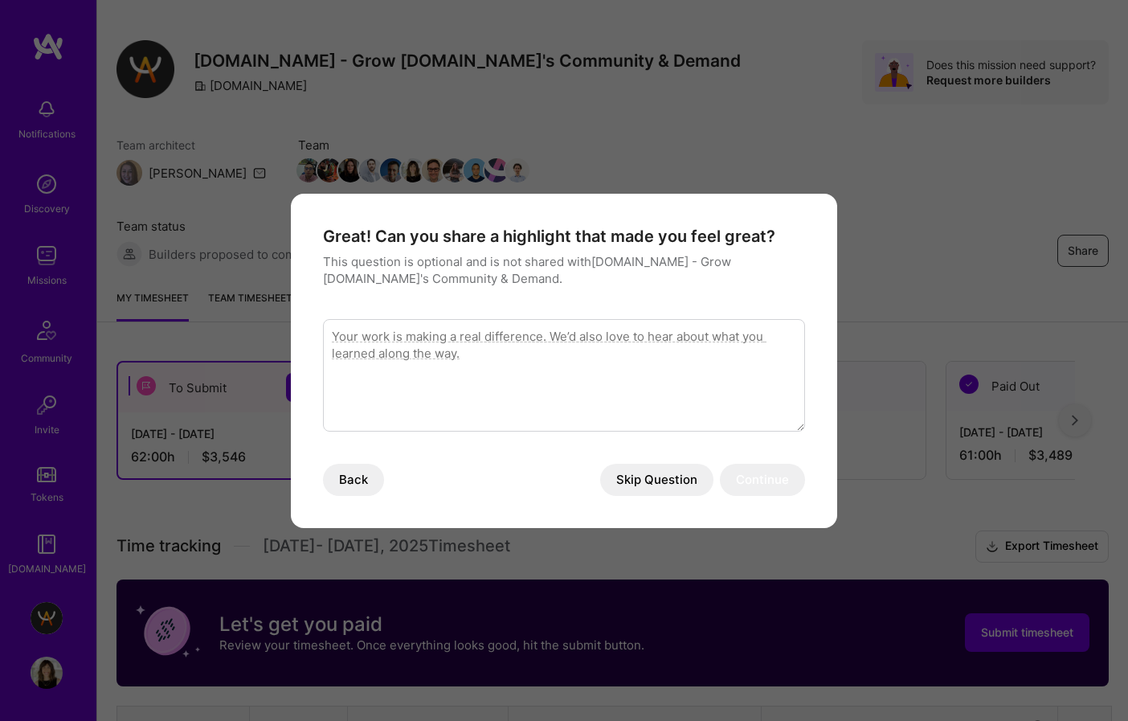
click at [672, 464] on button "Skip Question" at bounding box center [656, 480] width 113 height 32
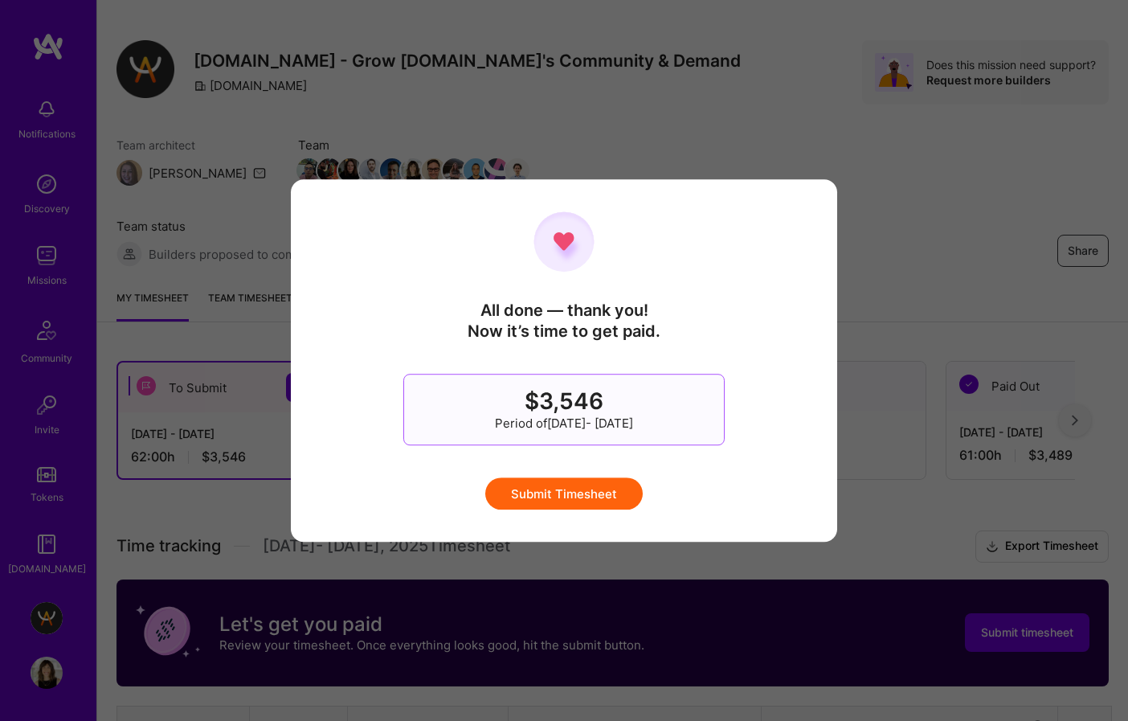
click at [582, 495] on button "Submit Timesheet" at bounding box center [563, 493] width 157 height 32
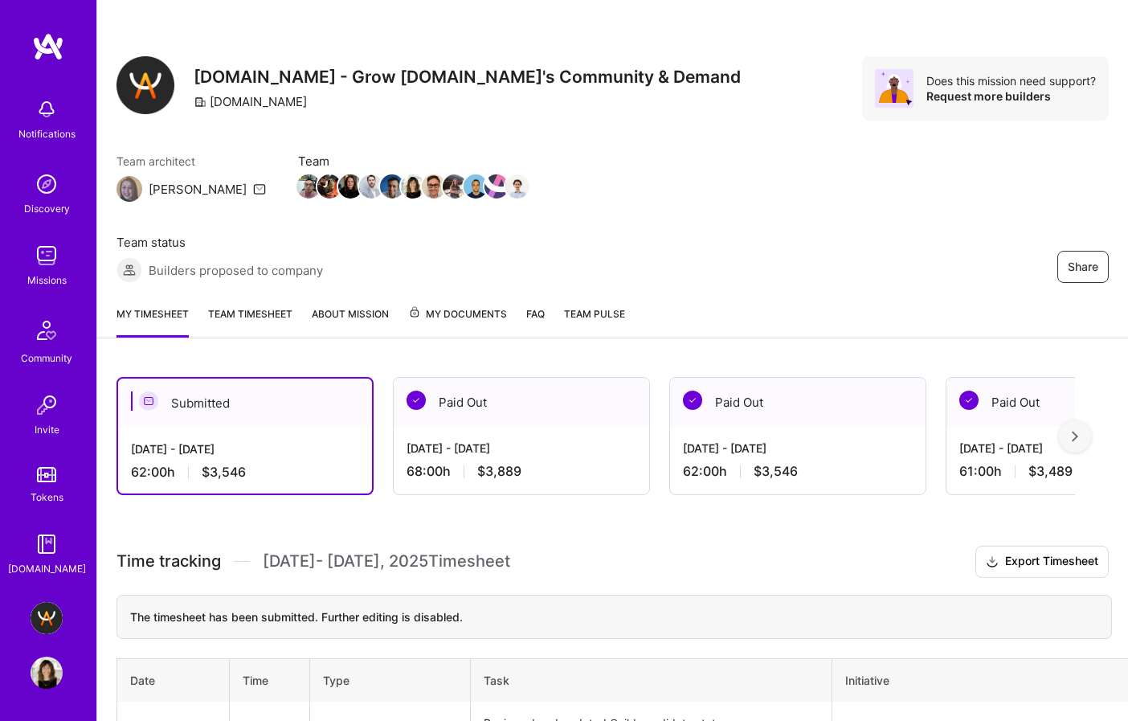
scroll to position [5, 0]
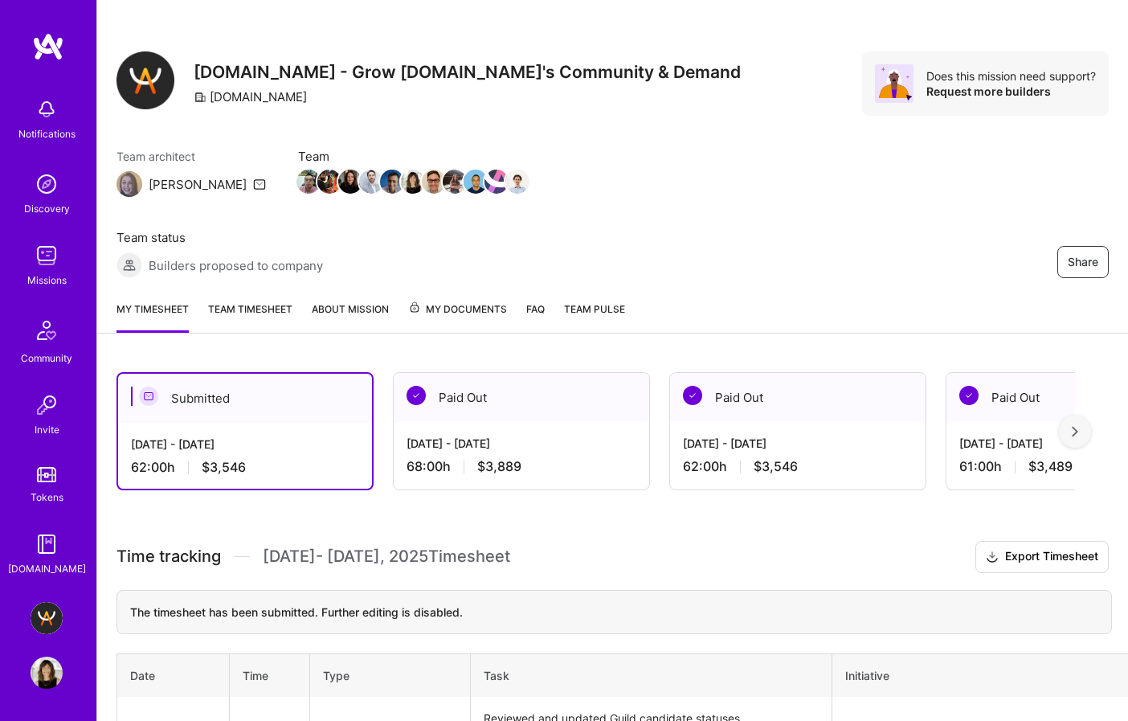
click at [1074, 426] on img at bounding box center [1075, 431] width 6 height 11
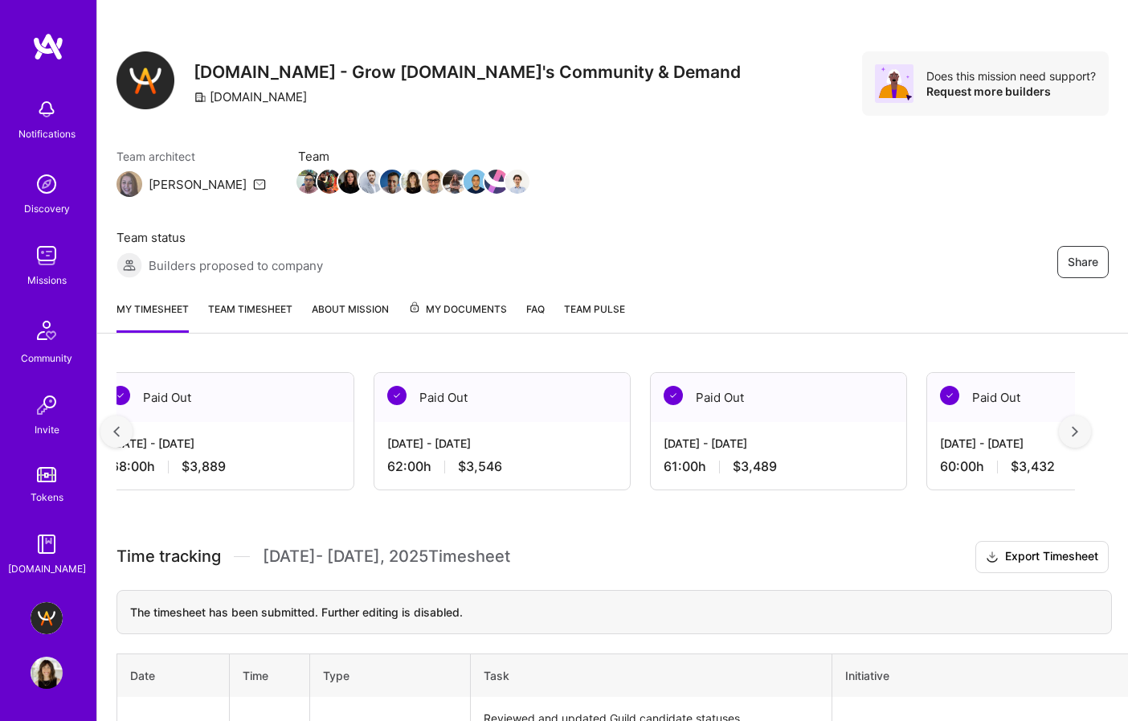
click at [1074, 426] on img at bounding box center [1075, 431] width 6 height 11
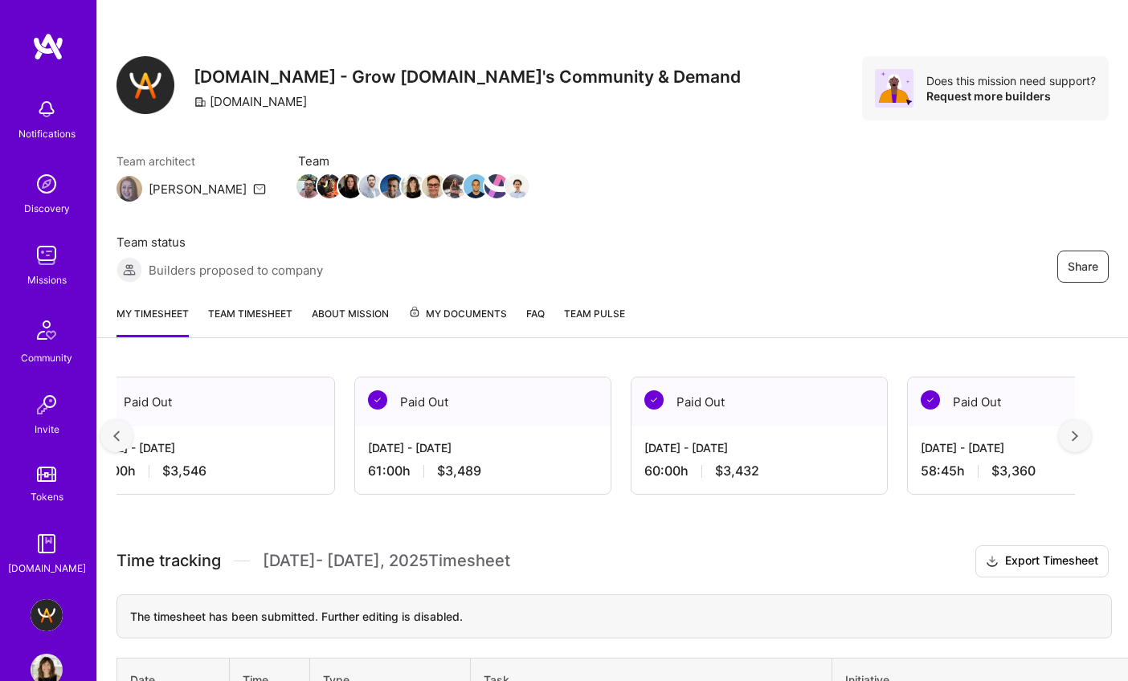
scroll to position [0, 591]
